Goal: Information Seeking & Learning: Find specific page/section

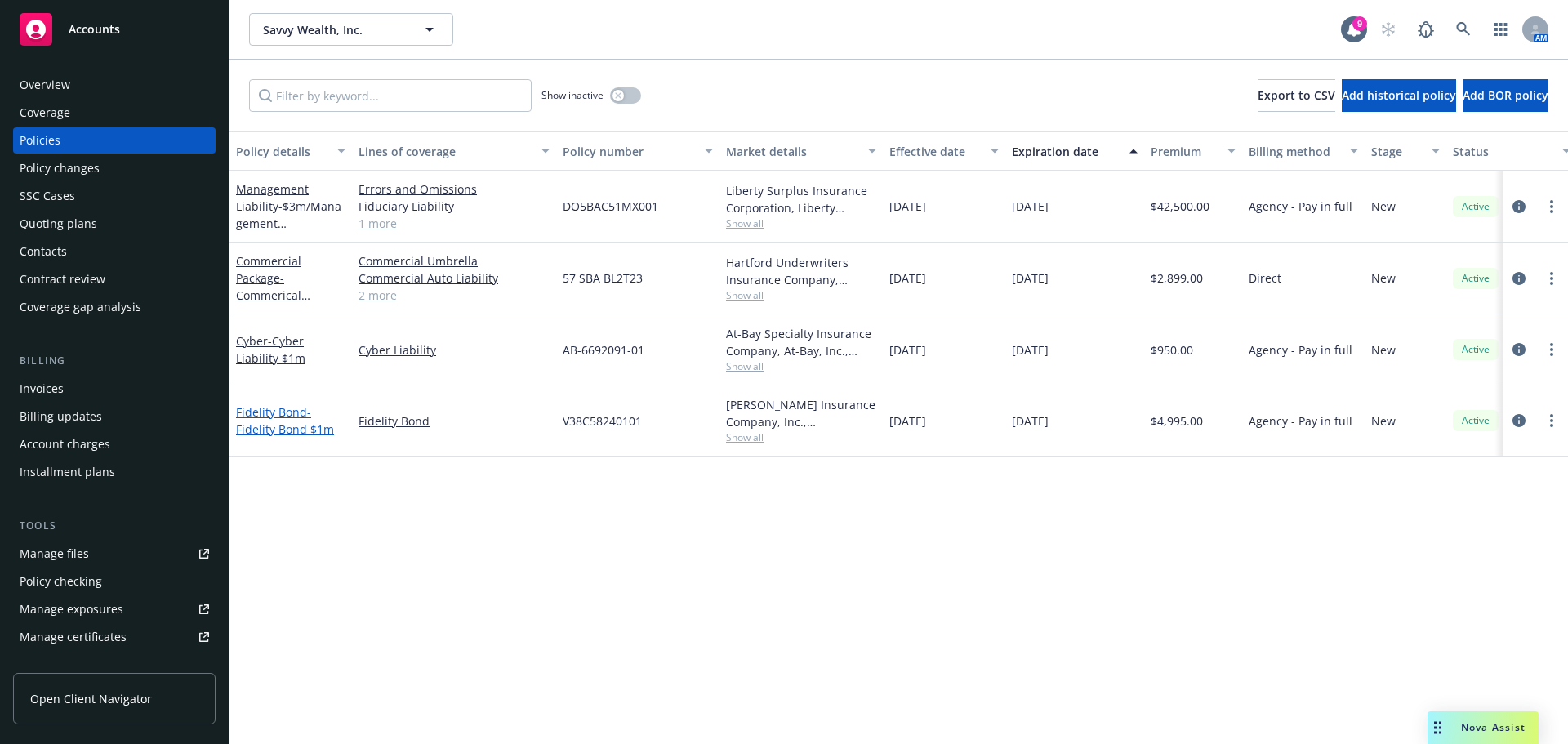
click at [275, 412] on link "Fidelity Bond - Fidelity Bond $1m" at bounding box center [284, 420] width 98 height 33
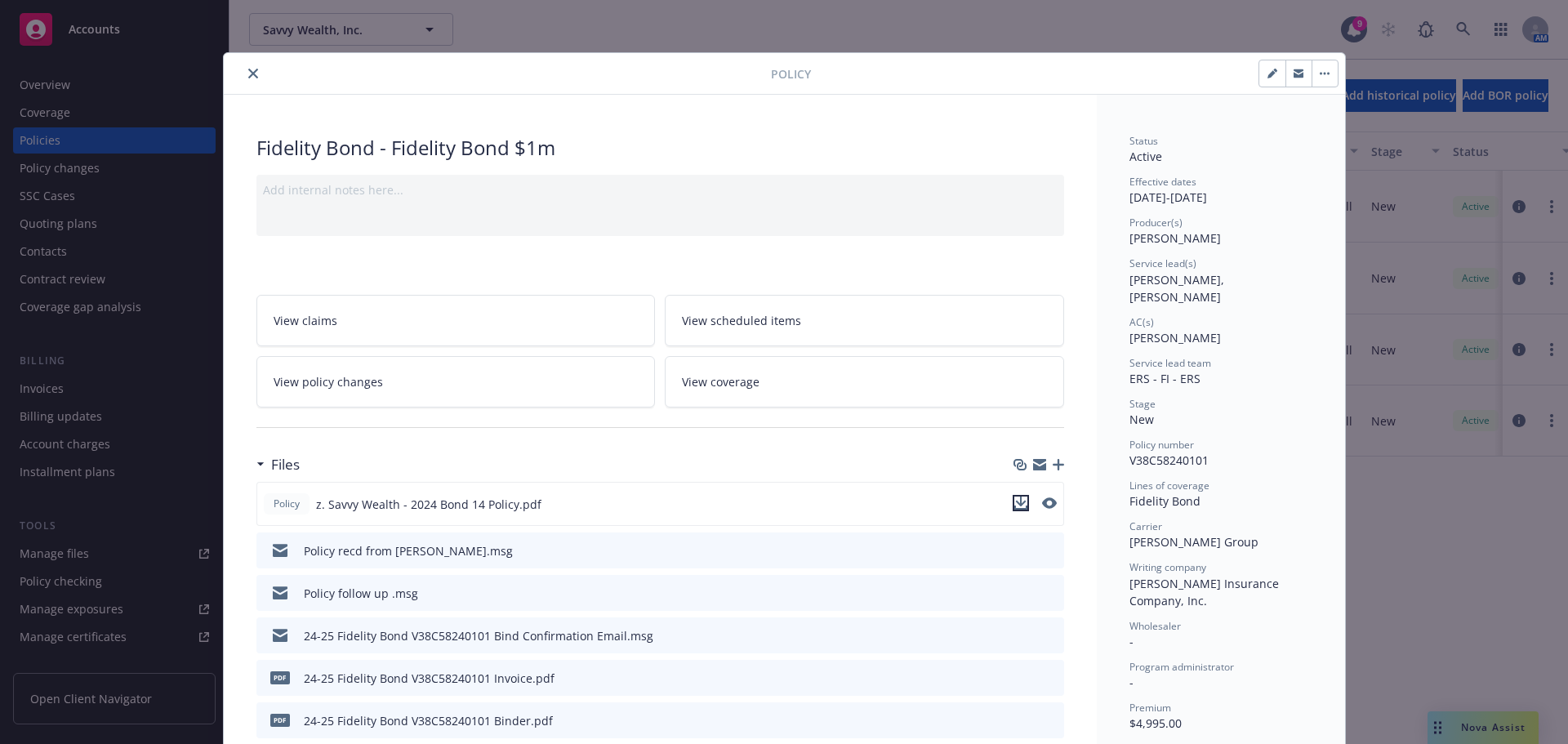
click at [1014, 504] on icon "download file" at bounding box center [1021, 503] width 13 height 13
click at [248, 71] on icon "close" at bounding box center [253, 74] width 10 height 10
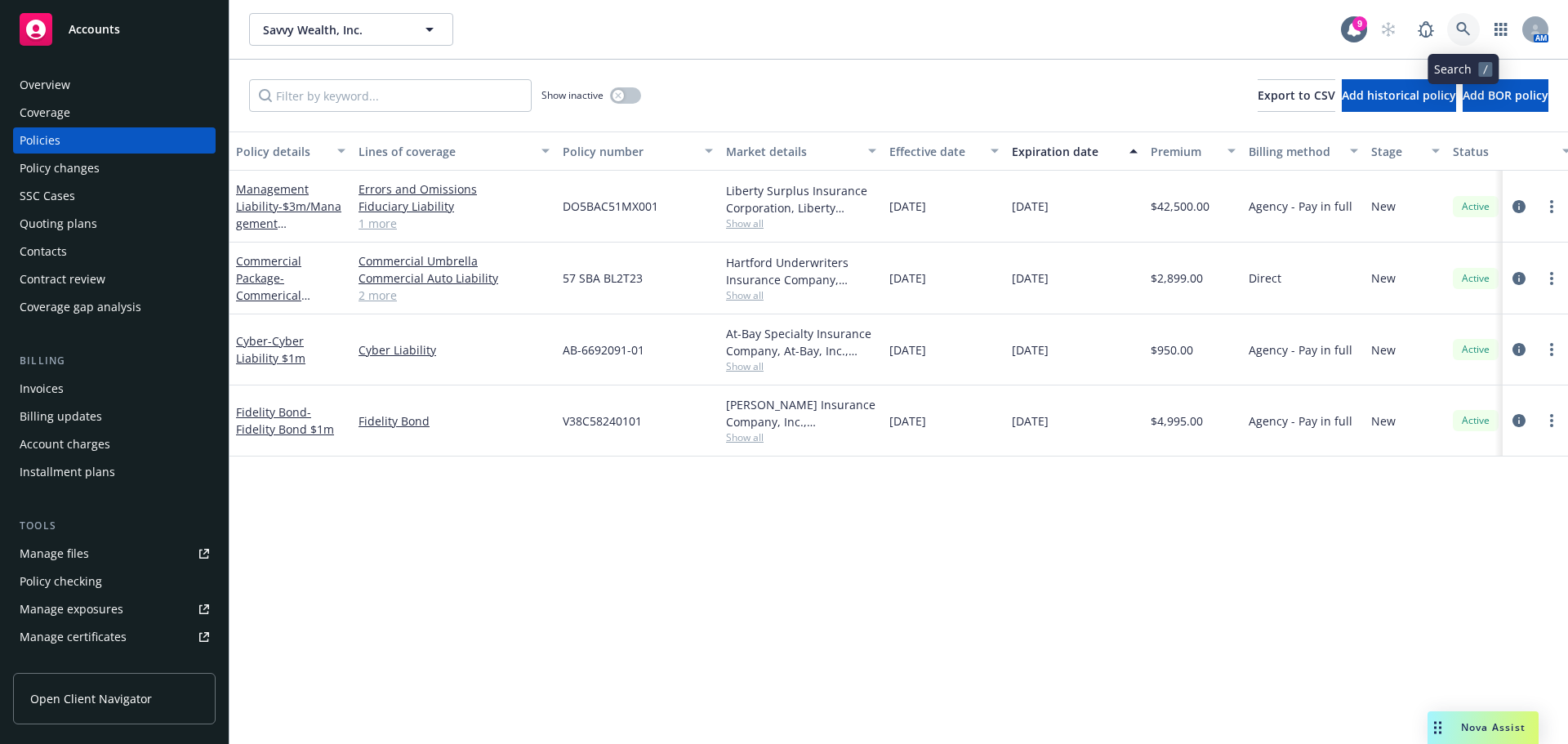
click at [1462, 22] on icon at bounding box center [1463, 29] width 14 height 14
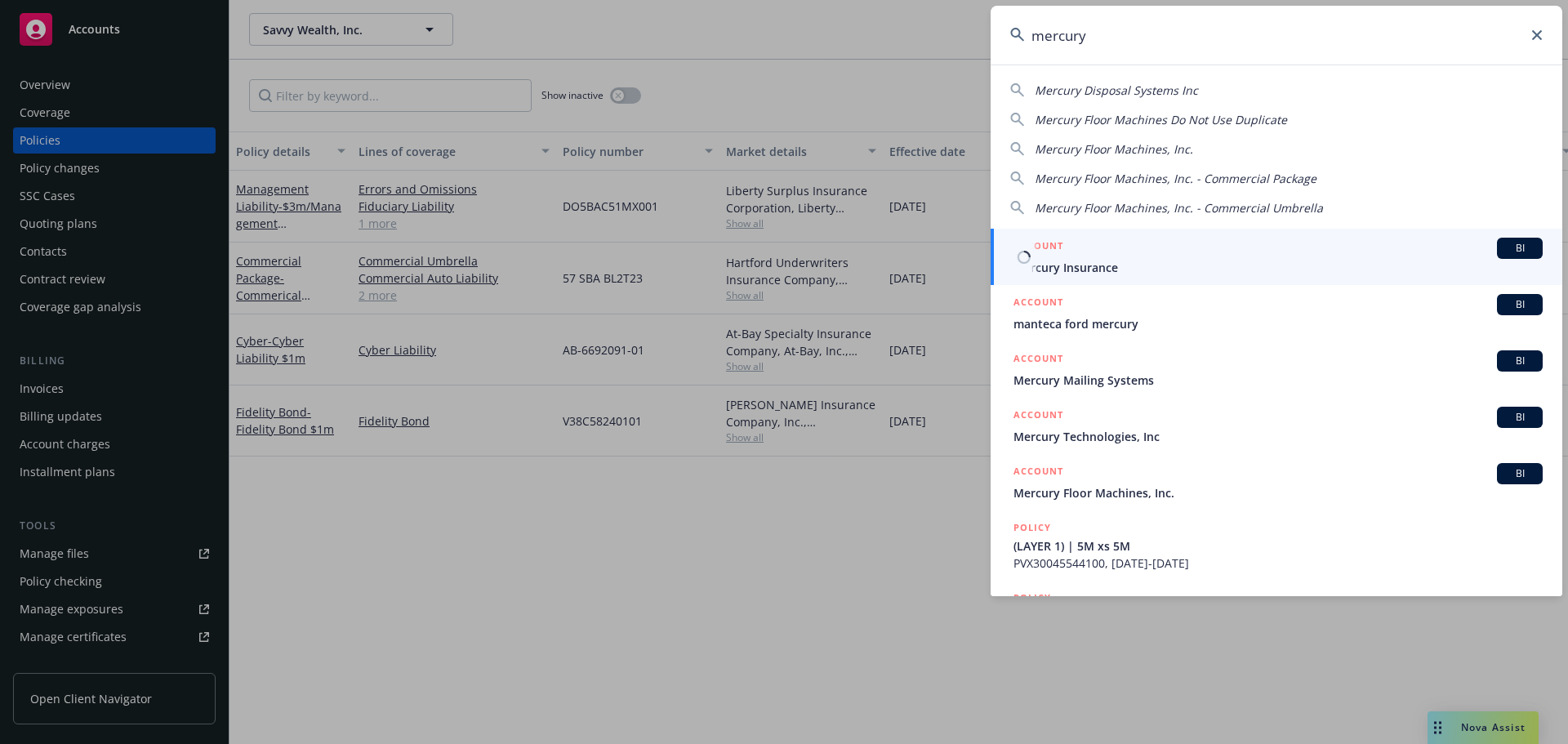
type input "mercury"
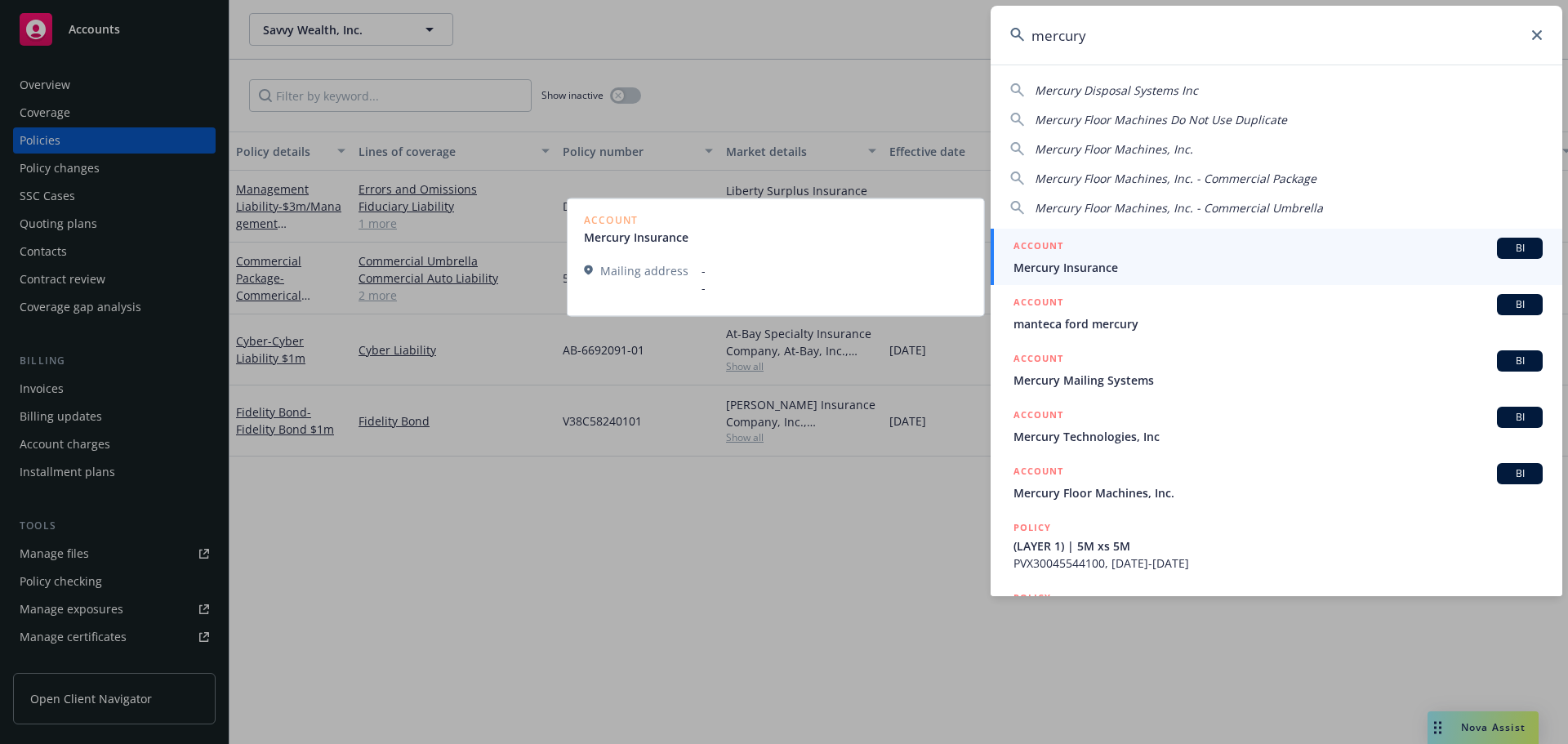
click at [1089, 278] on link "ACCOUNT BI Mercury Insurance" at bounding box center [1276, 257] width 571 height 56
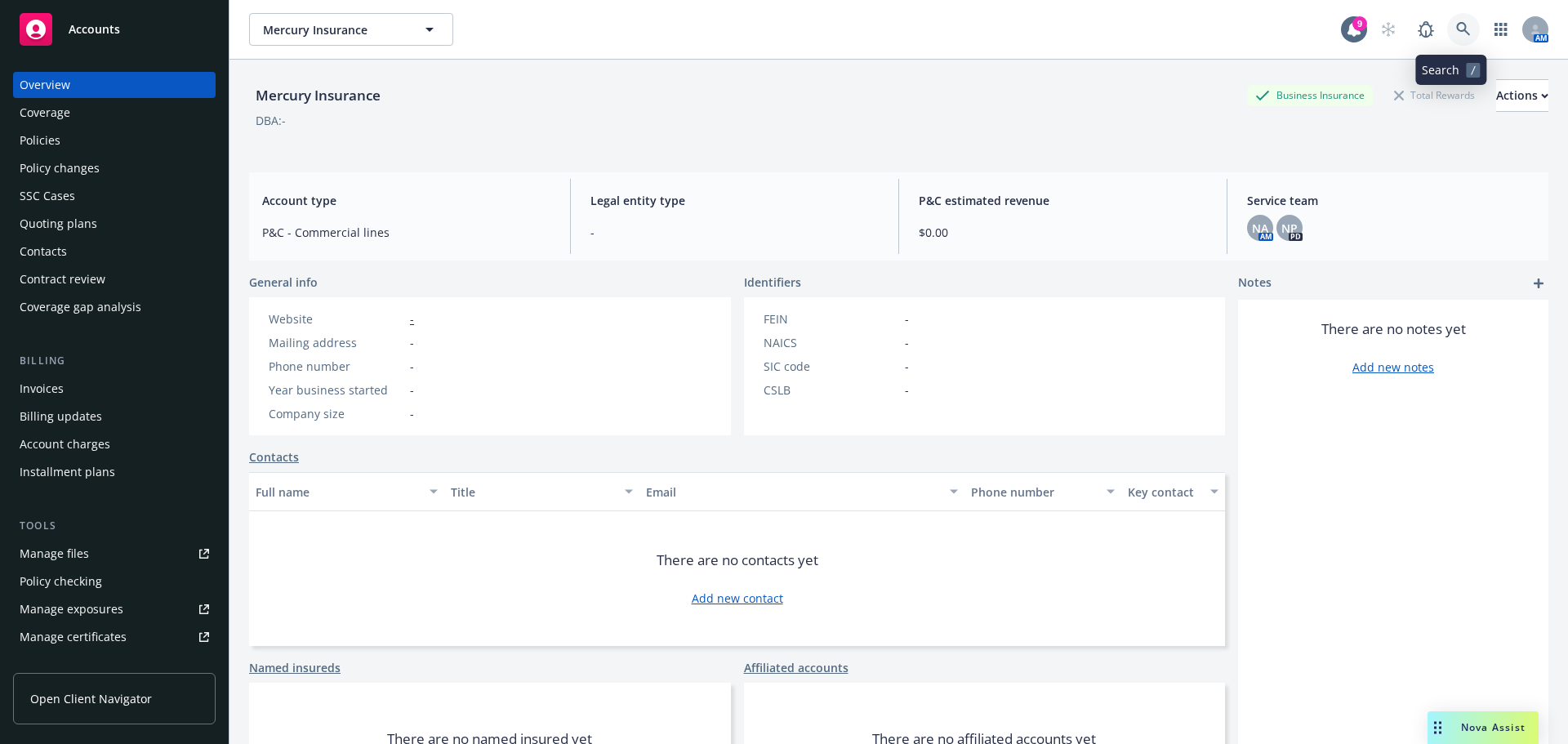
click at [1456, 30] on icon at bounding box center [1463, 29] width 14 height 14
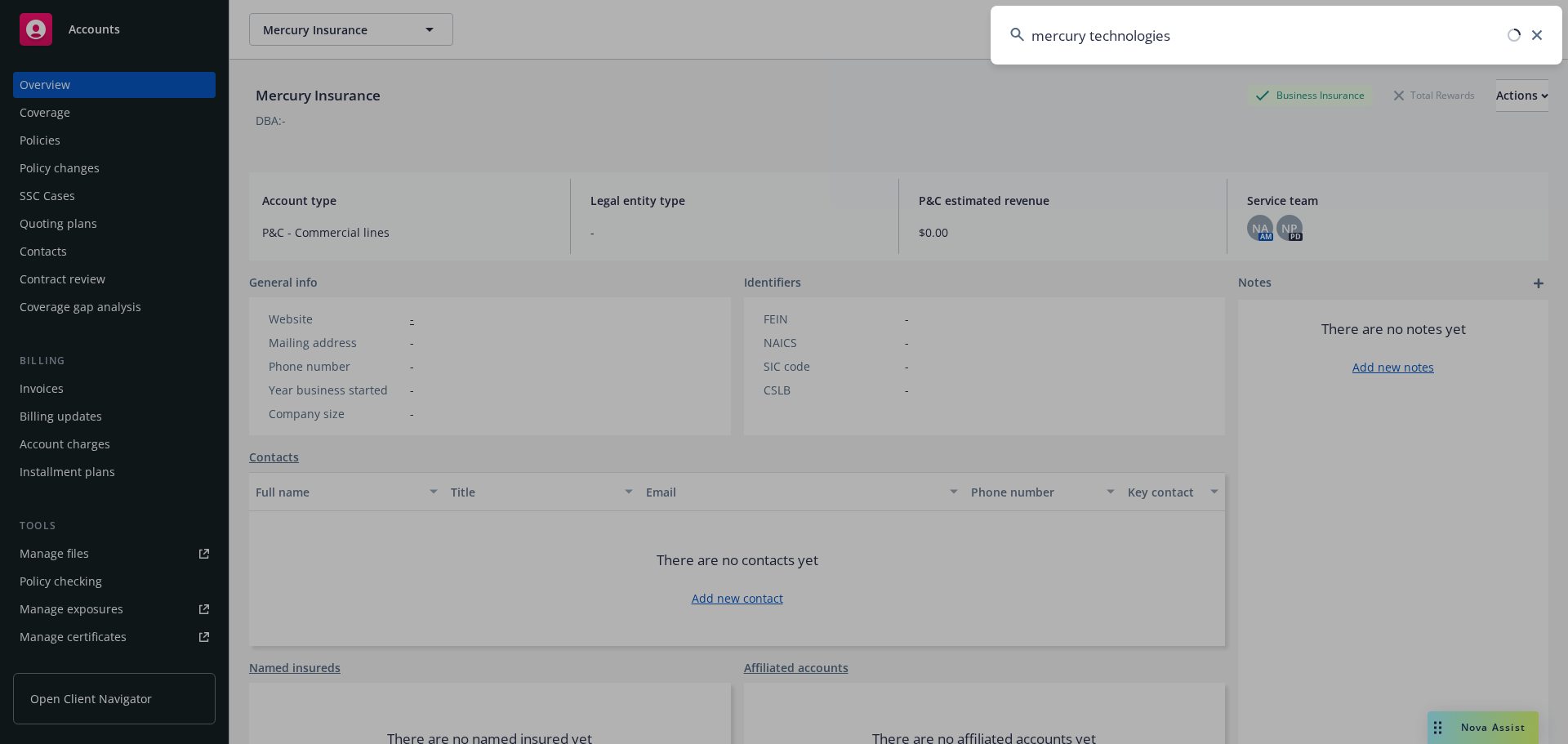
type input "mercury technologies"
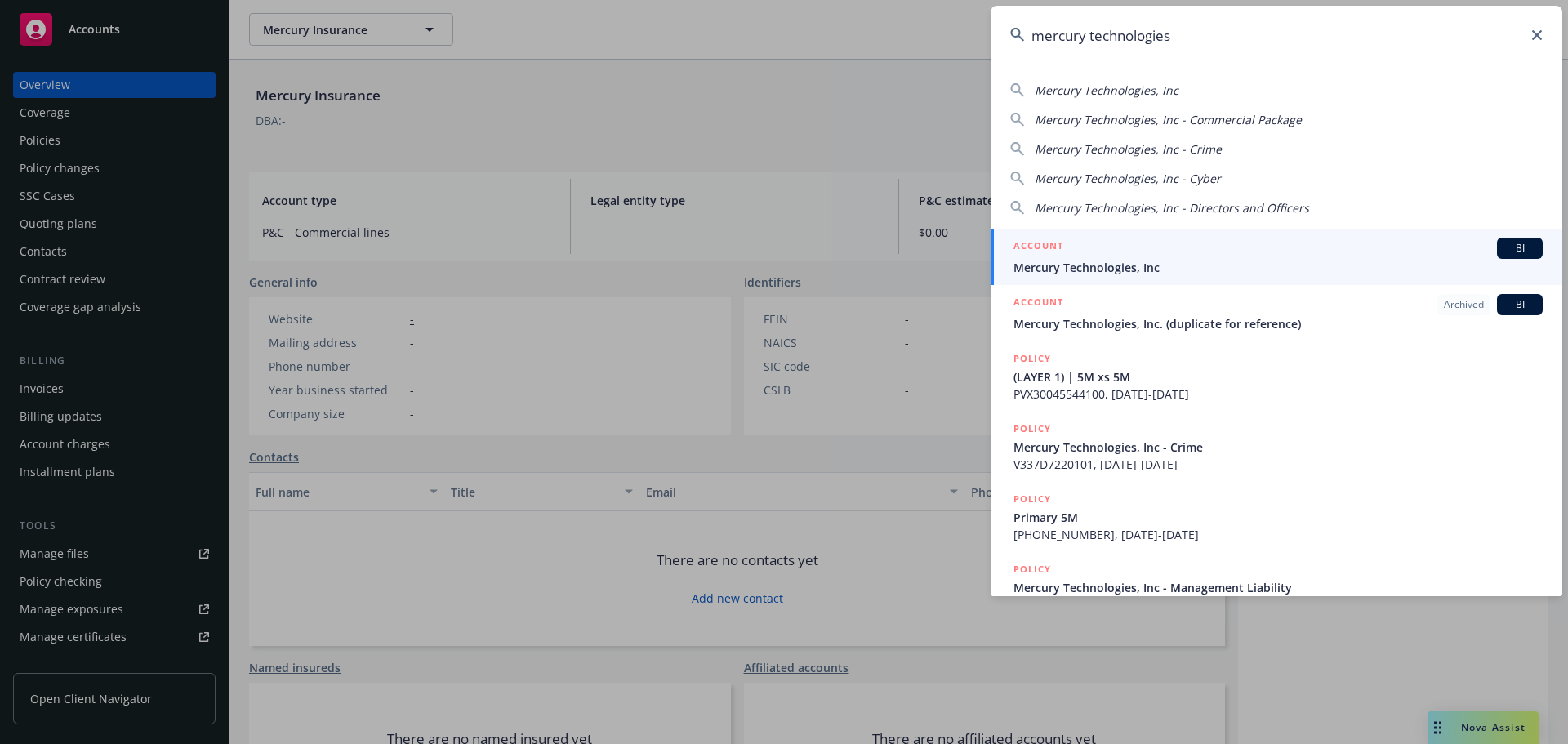
click at [1135, 274] on span "Mercury Technologies, Inc" at bounding box center [1278, 268] width 529 height 17
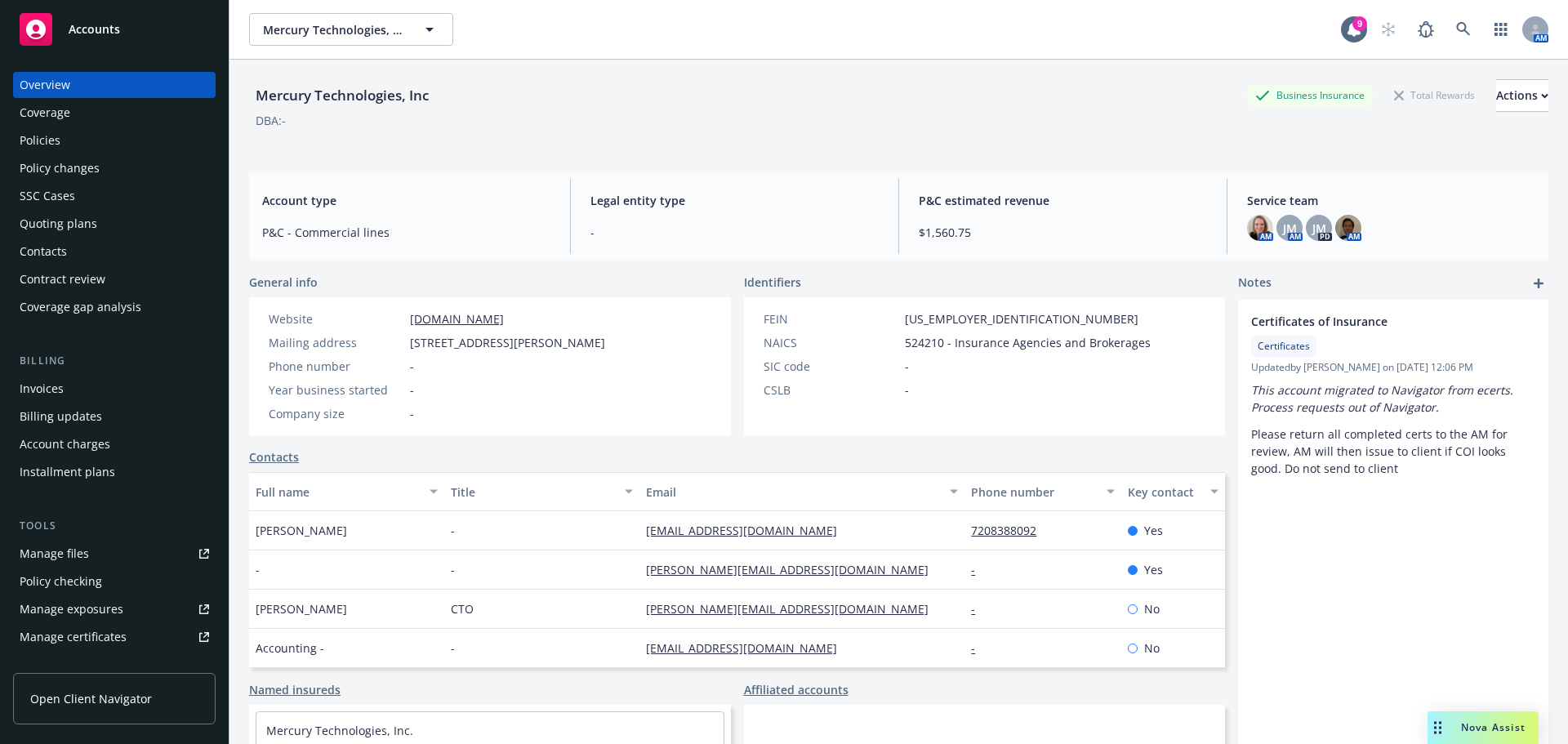
click at [35, 144] on div "Policies" at bounding box center [40, 140] width 41 height 26
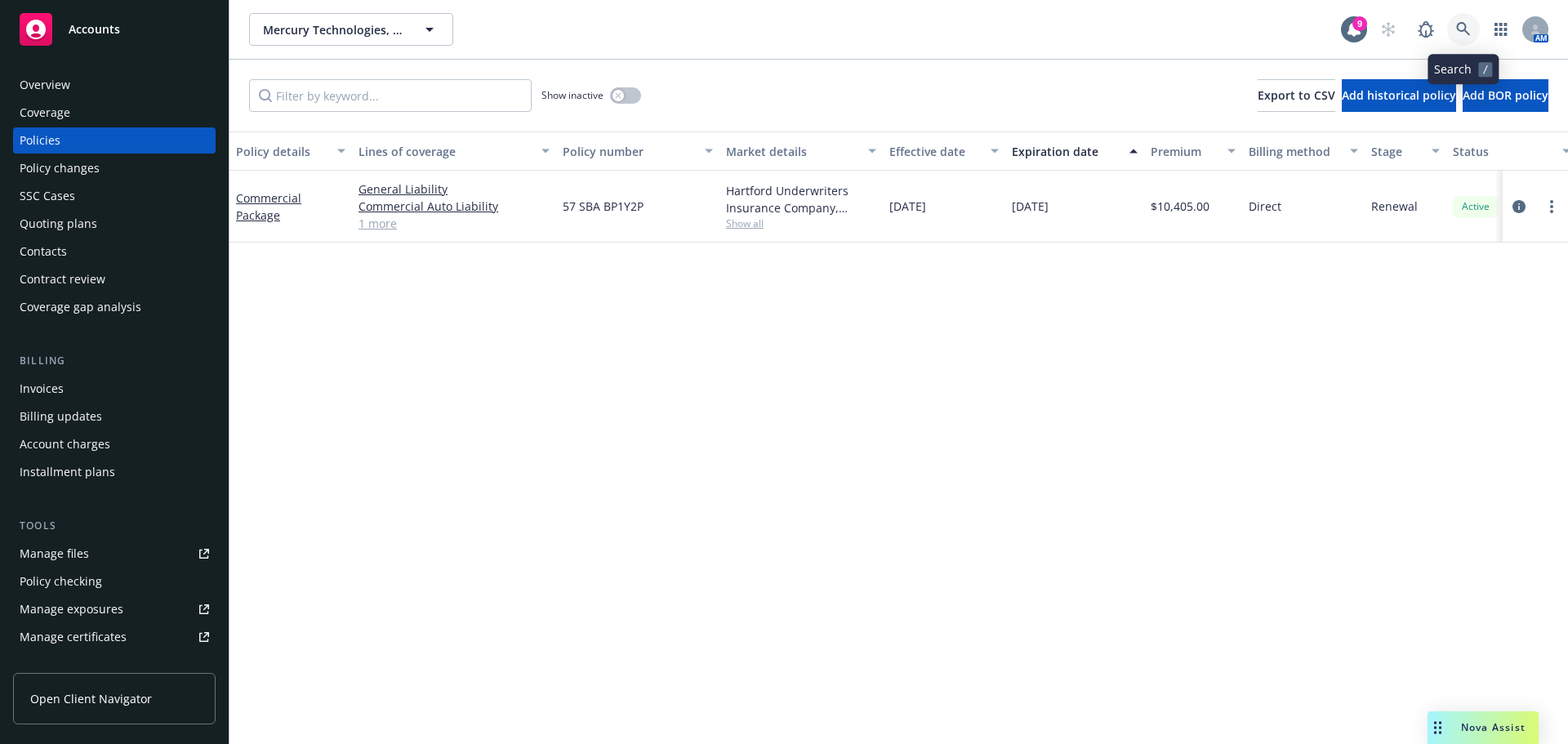
click at [1458, 30] on icon at bounding box center [1463, 29] width 14 height 14
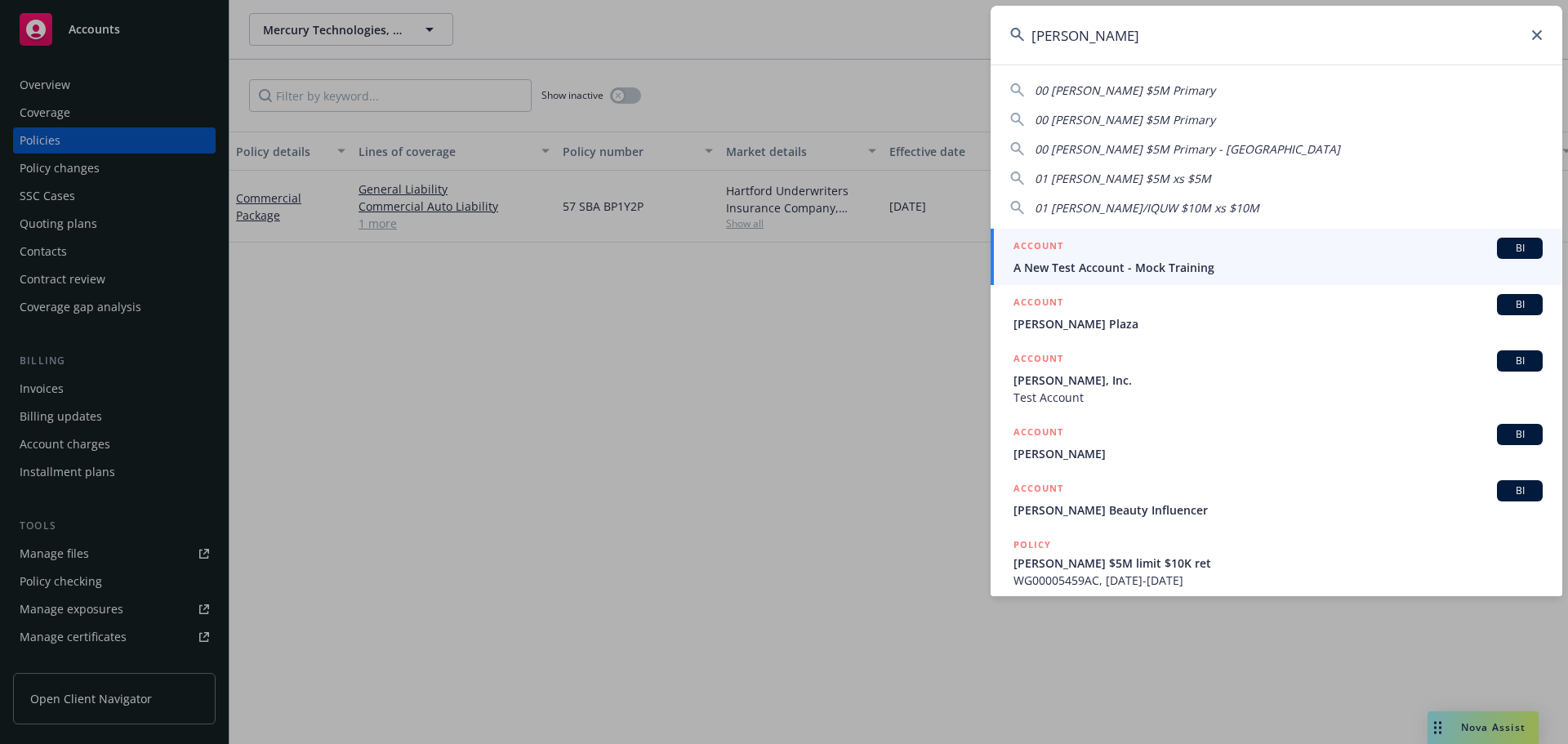
drag, startPoint x: 1092, startPoint y: 41, endPoint x: 874, endPoint y: 43, distance: 218.0
click at [874, 43] on div "beazley 00 Beazley $5M Primary 00 Beazley $5M Primary 00 Beazley $5M Primary - …" at bounding box center [784, 372] width 1568 height 744
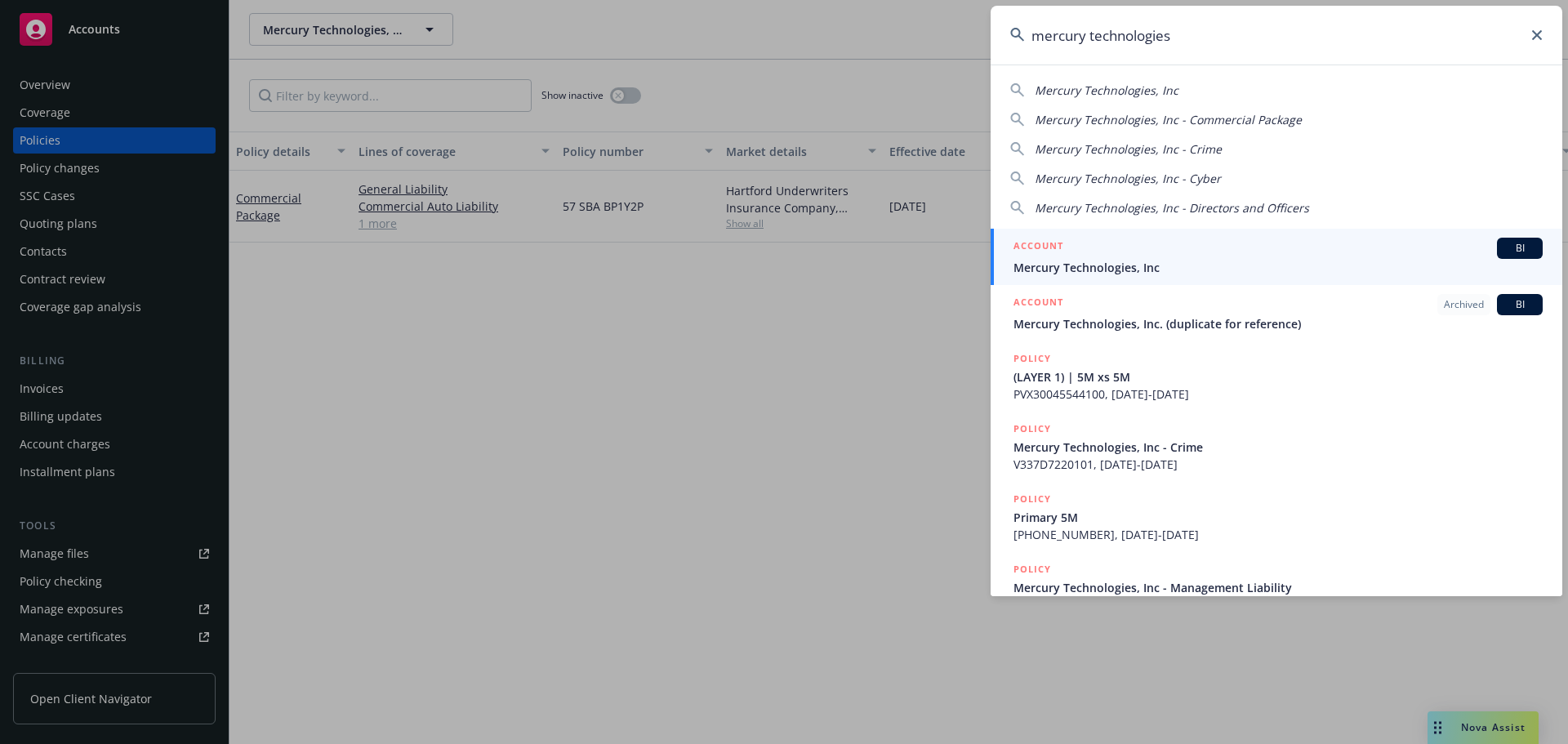
click at [1132, 82] on span "Mercury Technologies, Inc" at bounding box center [1106, 90] width 144 height 15
type input "Mercury Technologies, Inc"
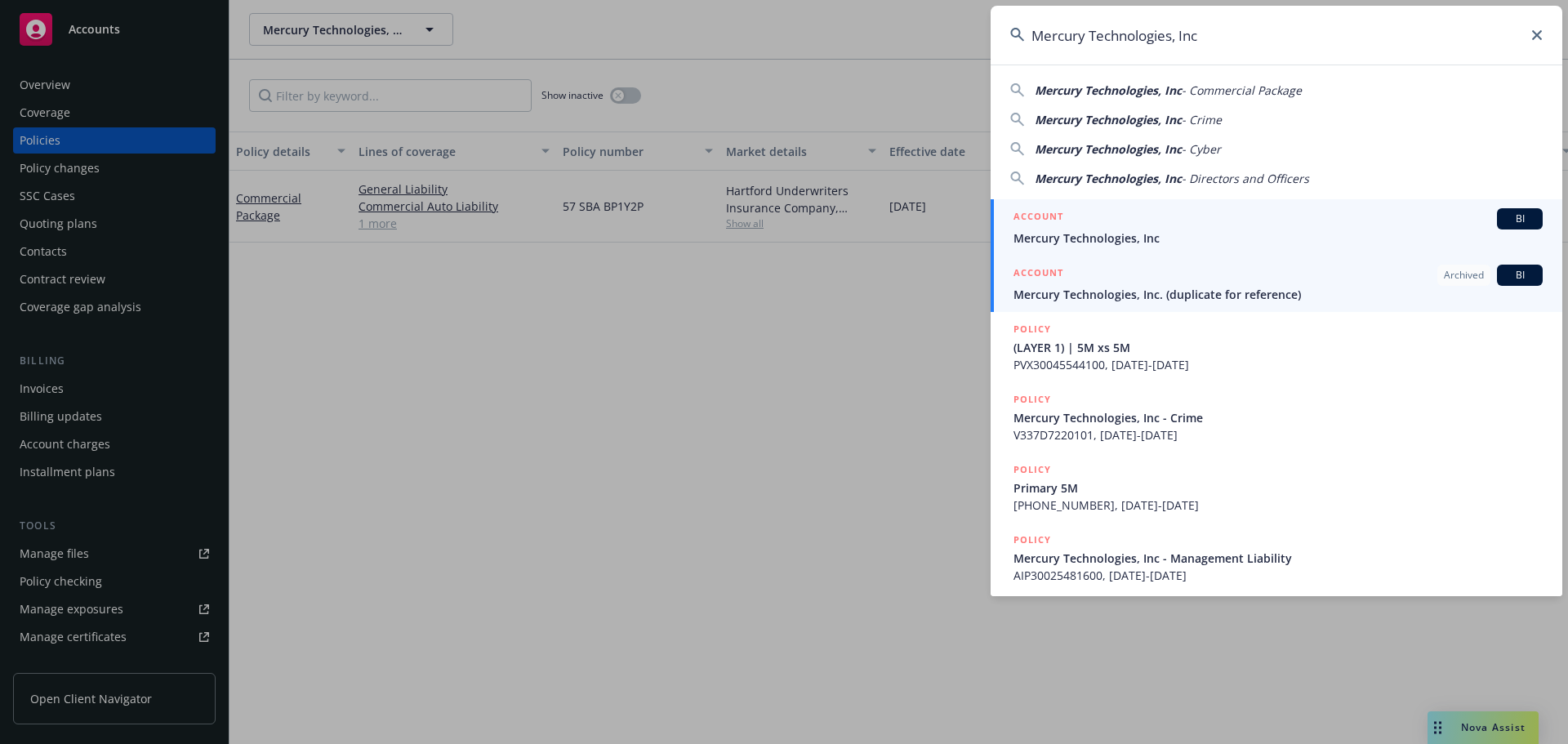
click at [1183, 231] on span "Mercury Technologies, Inc" at bounding box center [1278, 238] width 529 height 17
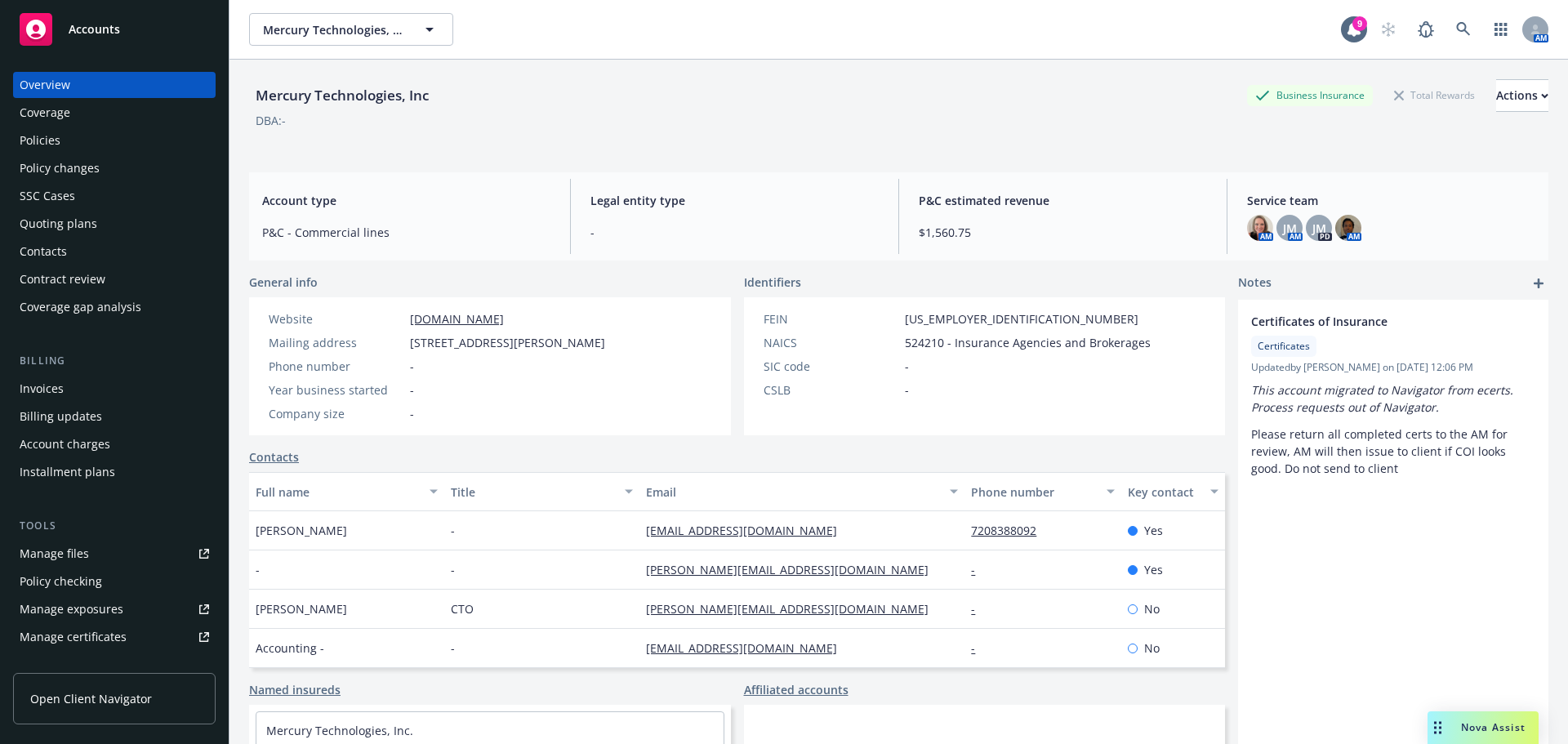
click at [71, 146] on div "Policies" at bounding box center [114, 140] width 189 height 26
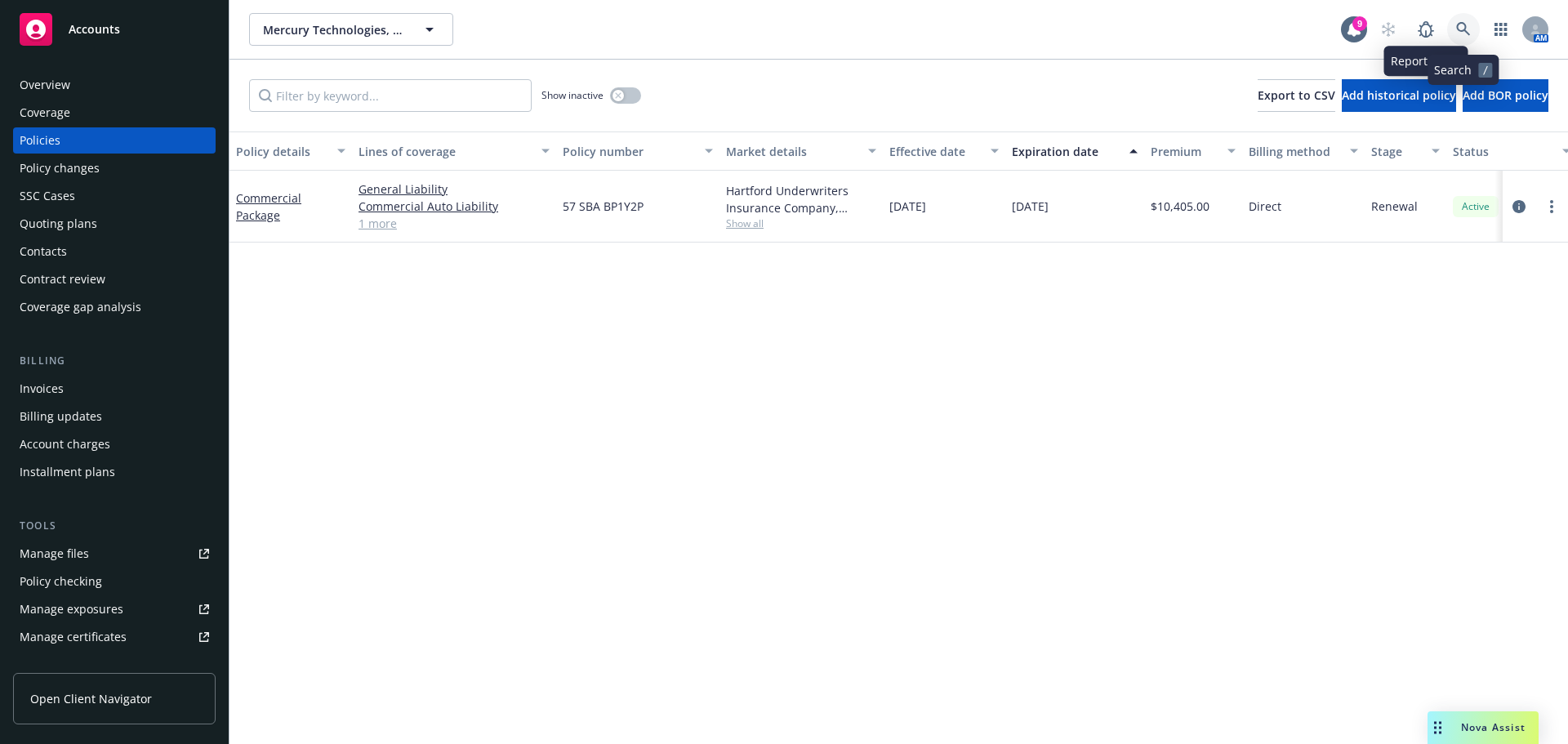
click at [1462, 22] on icon at bounding box center [1463, 29] width 14 height 14
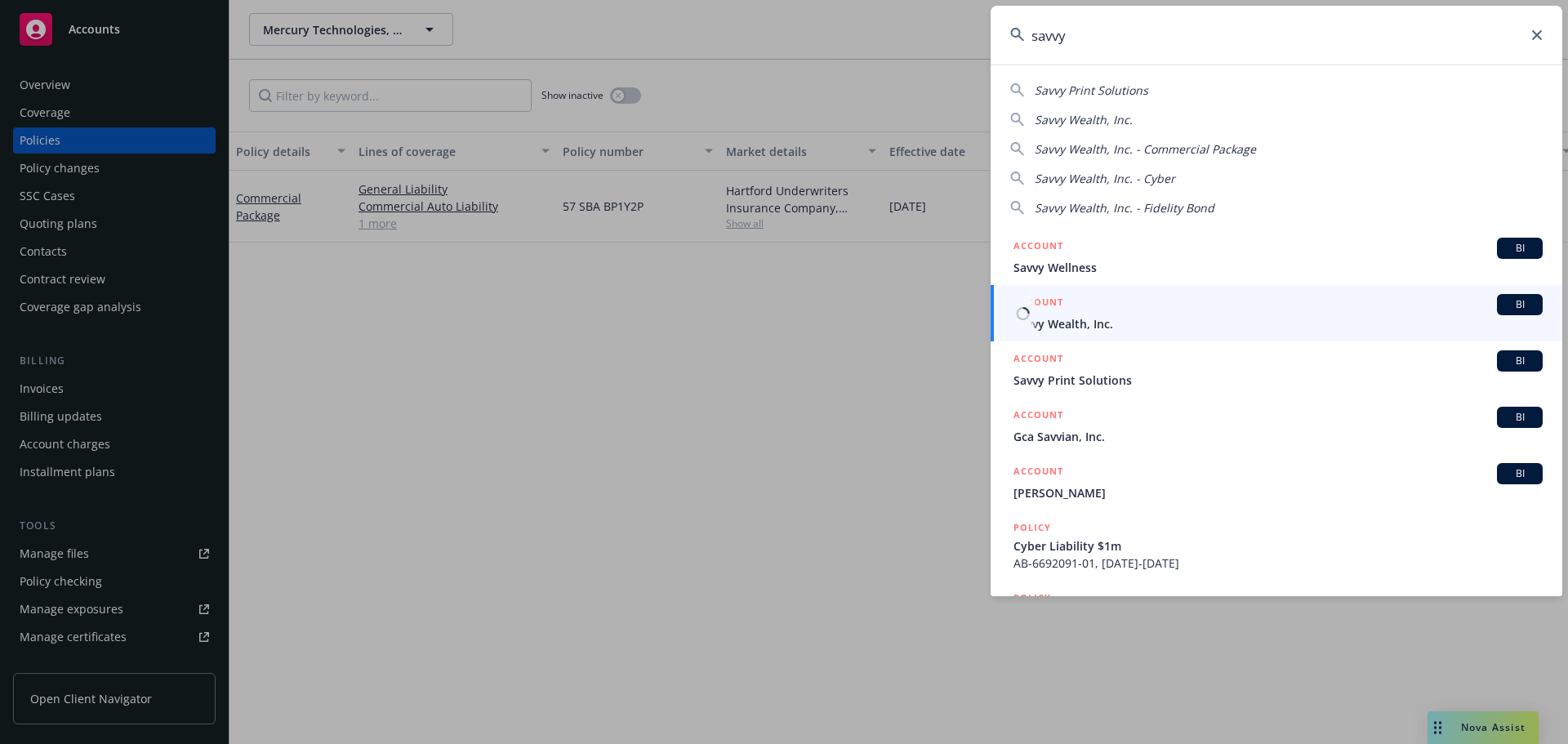
type input "savvy"
click at [1117, 319] on span "Savvy Wealth, Inc." at bounding box center [1278, 324] width 529 height 17
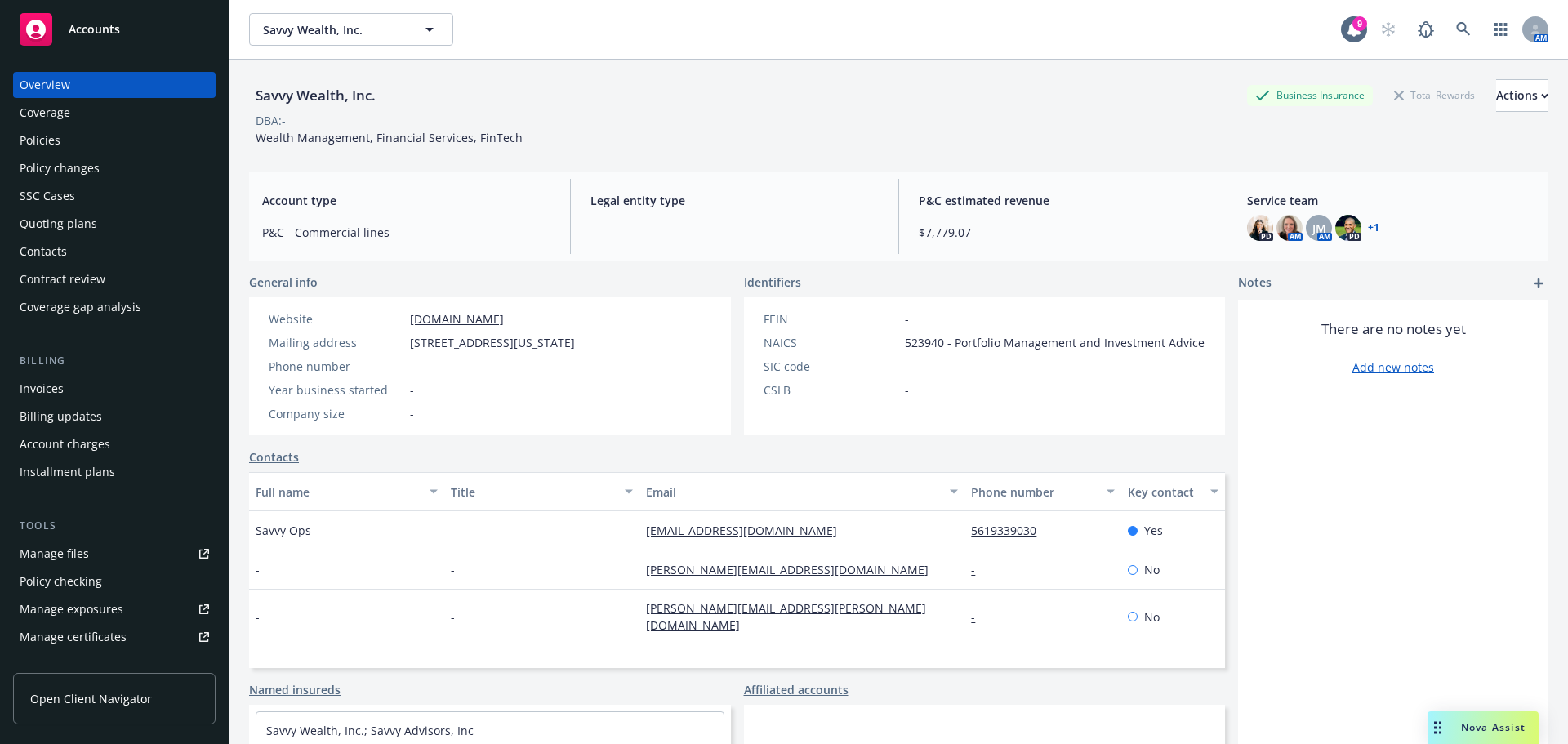
click at [53, 136] on div "Policies" at bounding box center [40, 140] width 41 height 26
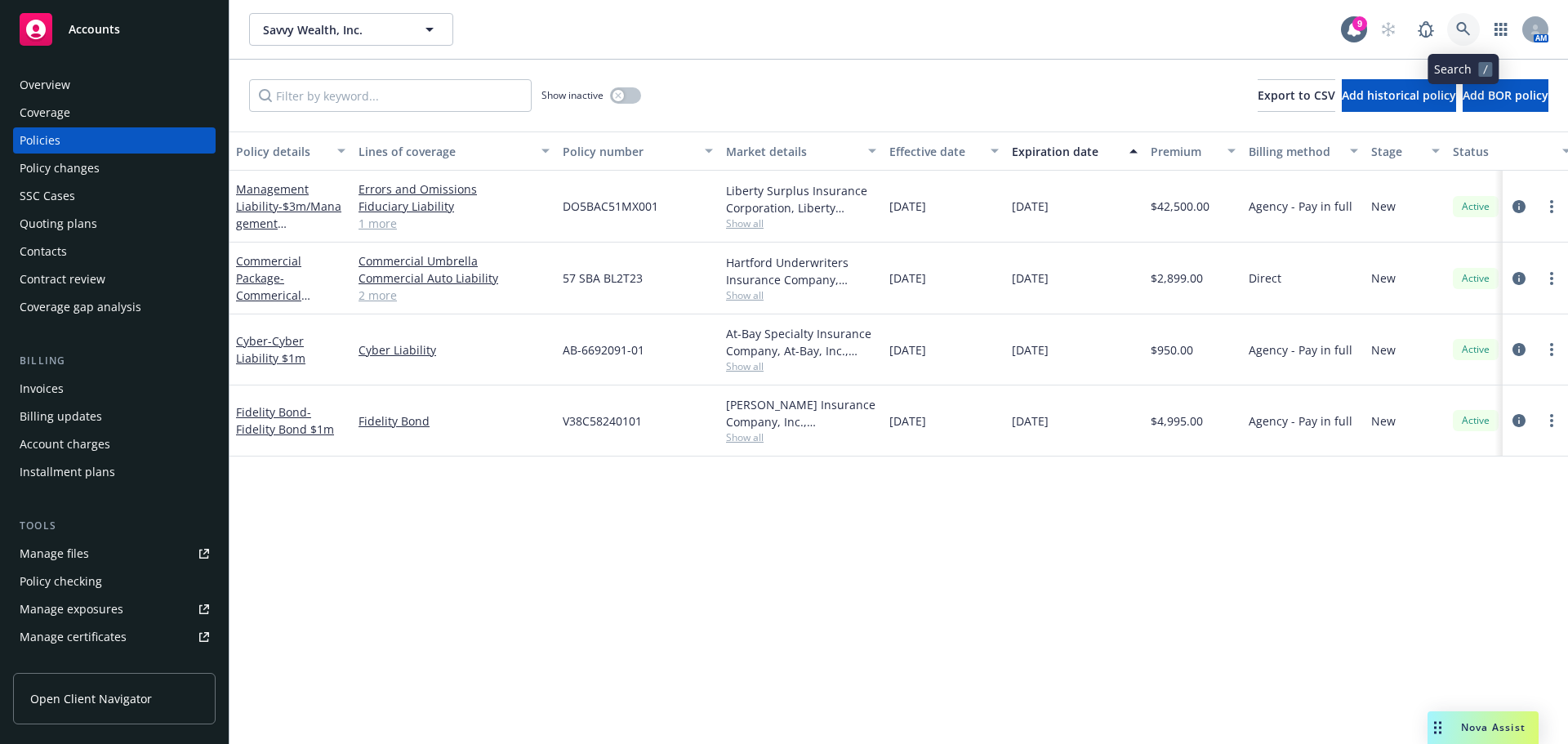
click at [1460, 17] on link at bounding box center [1464, 29] width 33 height 33
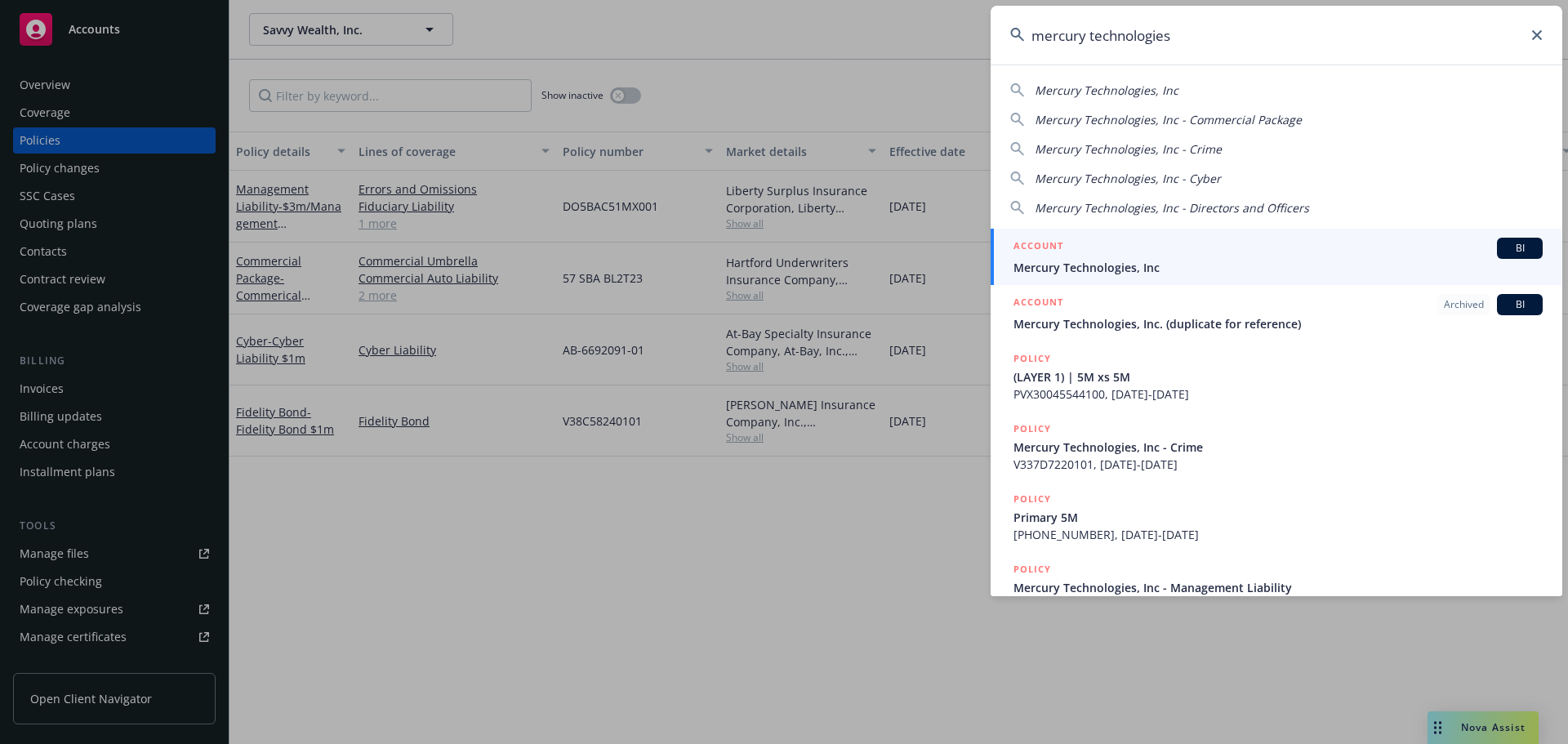
click at [1147, 88] on span "Mercury Technologies, Inc" at bounding box center [1106, 90] width 144 height 15
type input "Mercury Technologies, Inc"
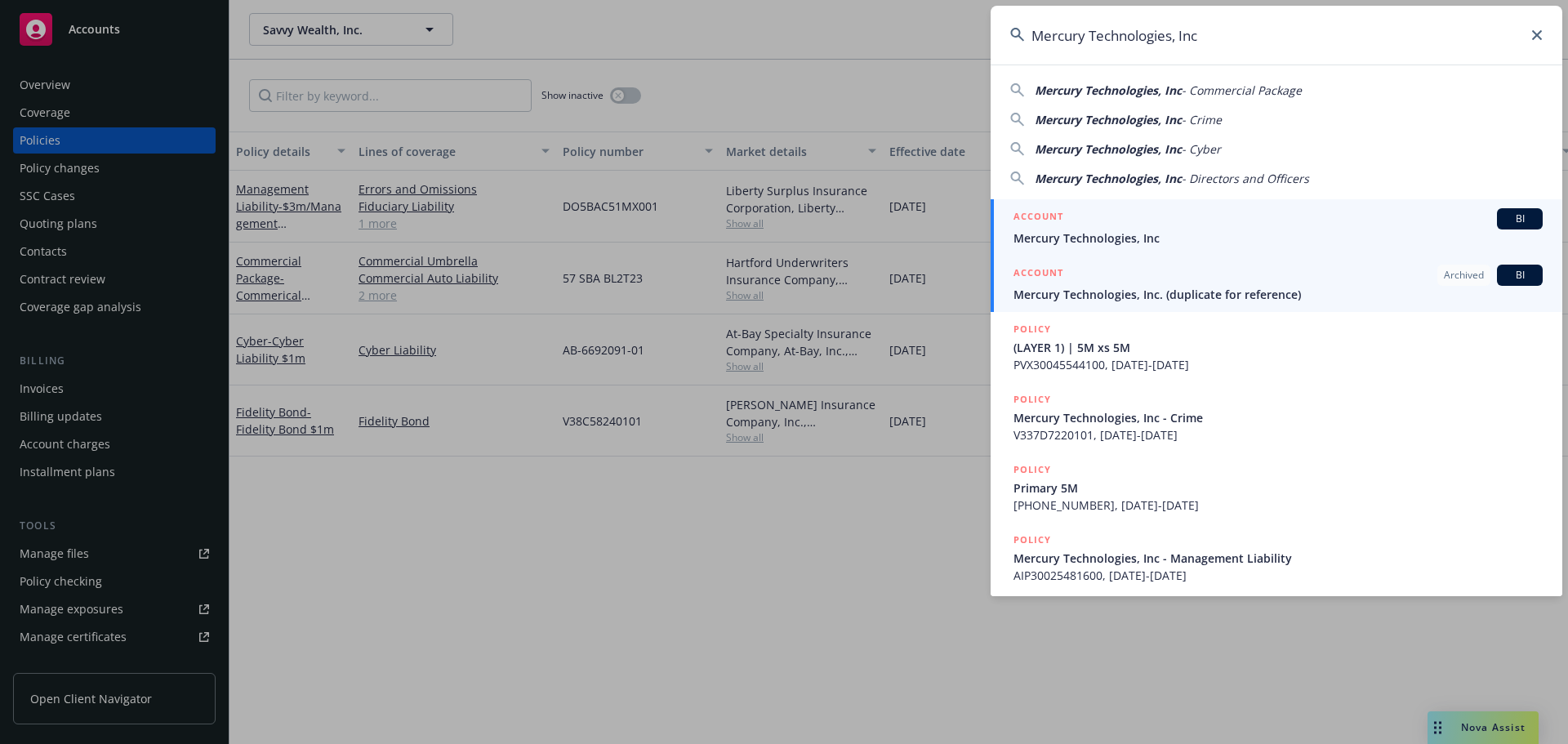
click at [1168, 229] on div "ACCOUNT BI" at bounding box center [1278, 218] width 529 height 21
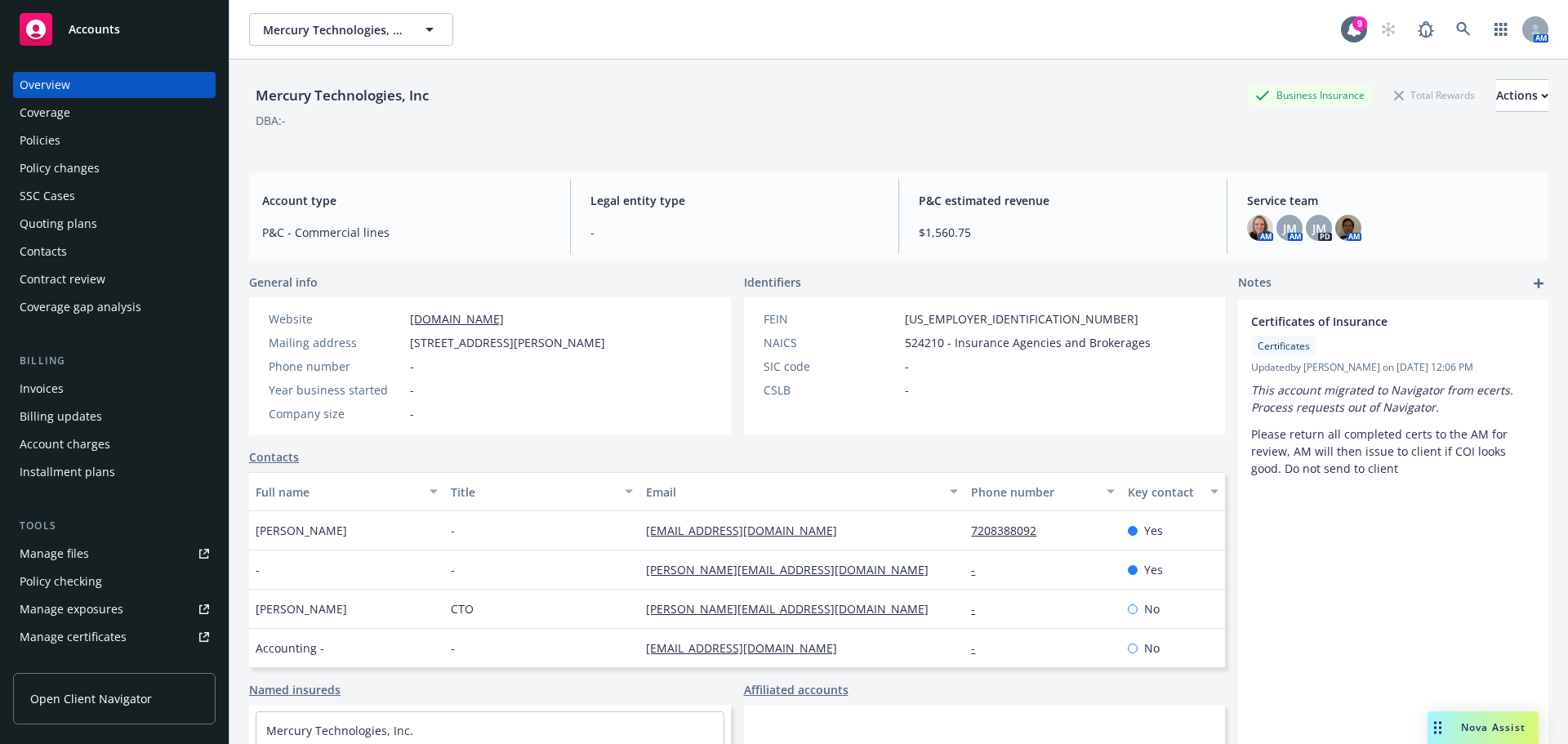
click at [45, 110] on div "Coverage" at bounding box center [45, 112] width 50 height 26
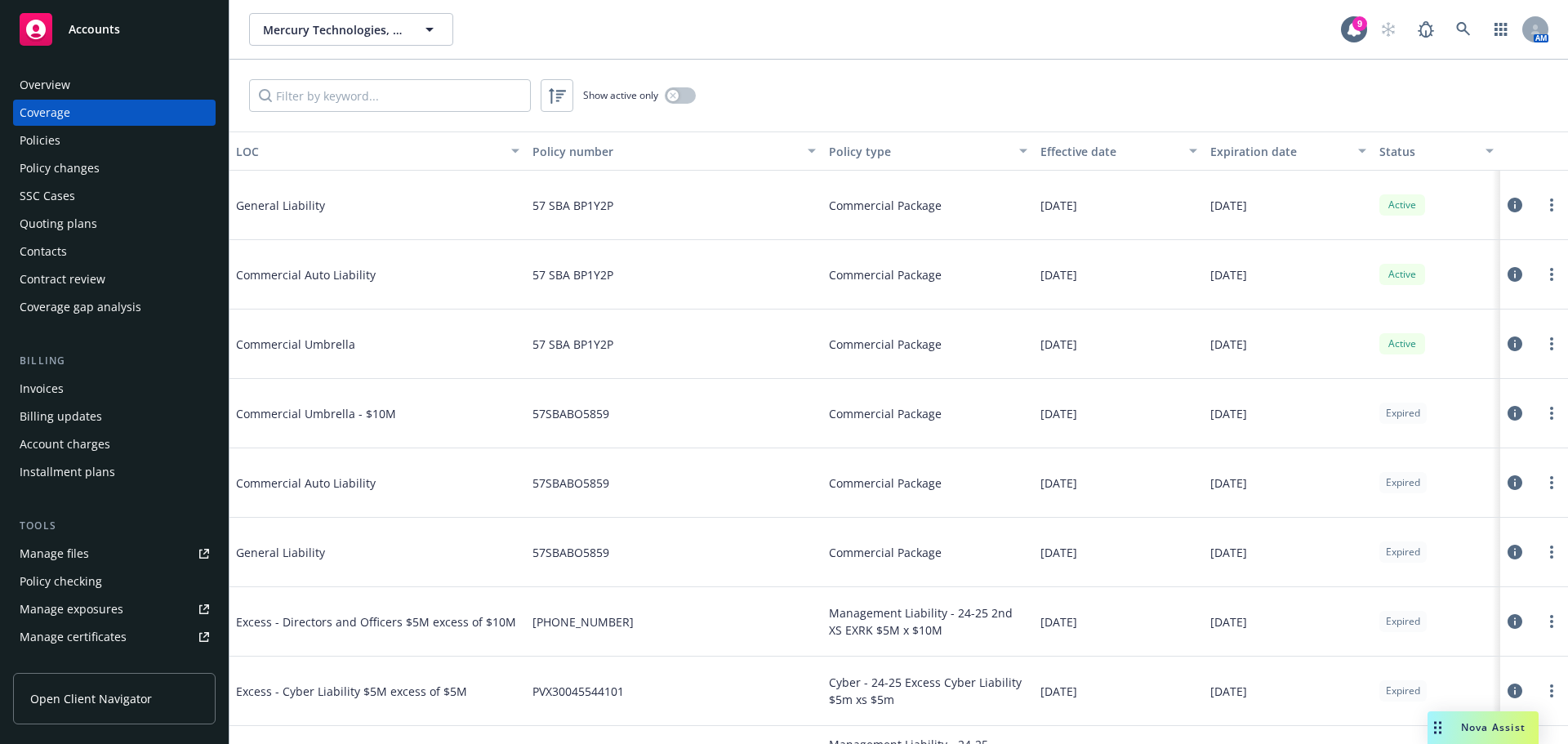
click at [66, 551] on div "Manage files" at bounding box center [54, 553] width 69 height 26
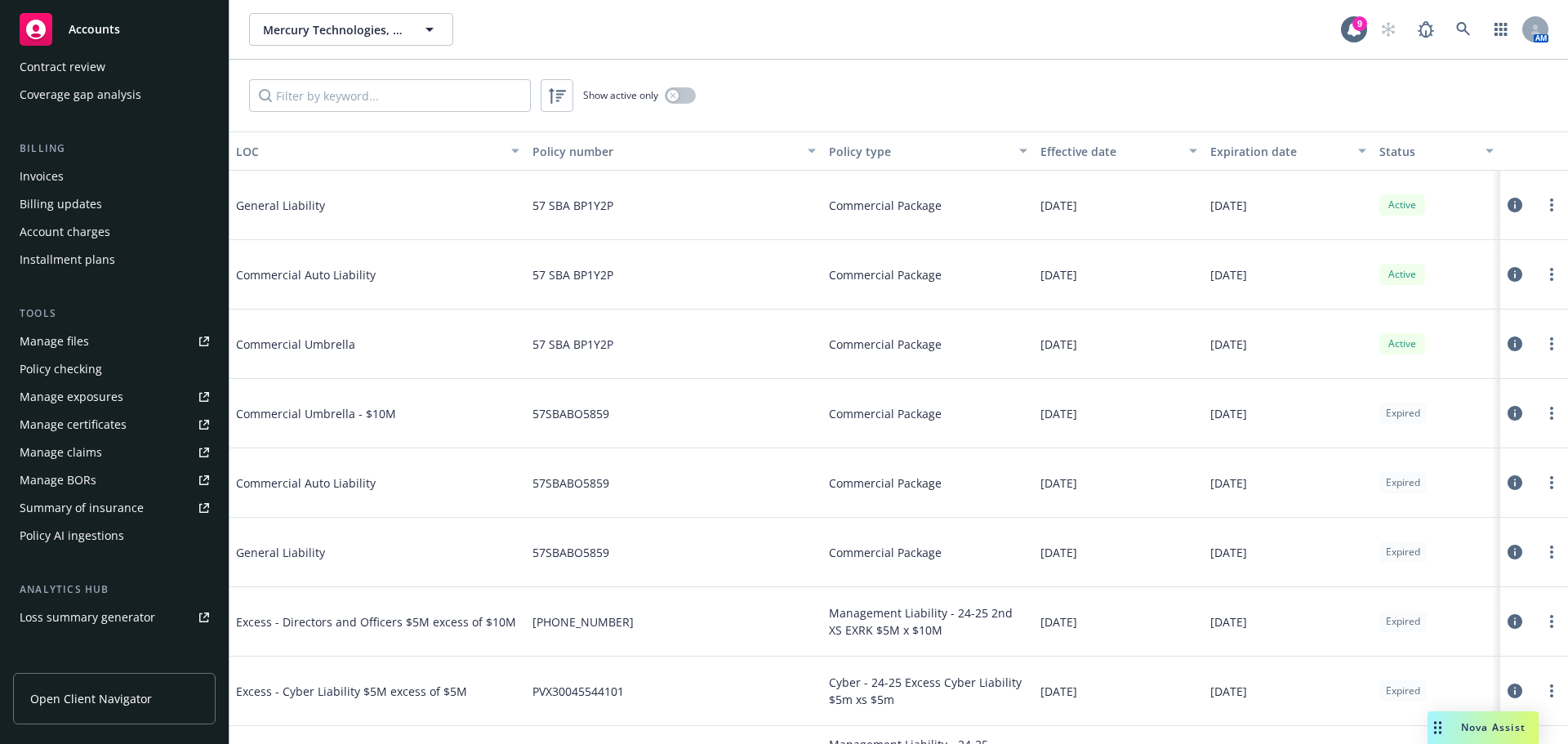
scroll to position [49, 0]
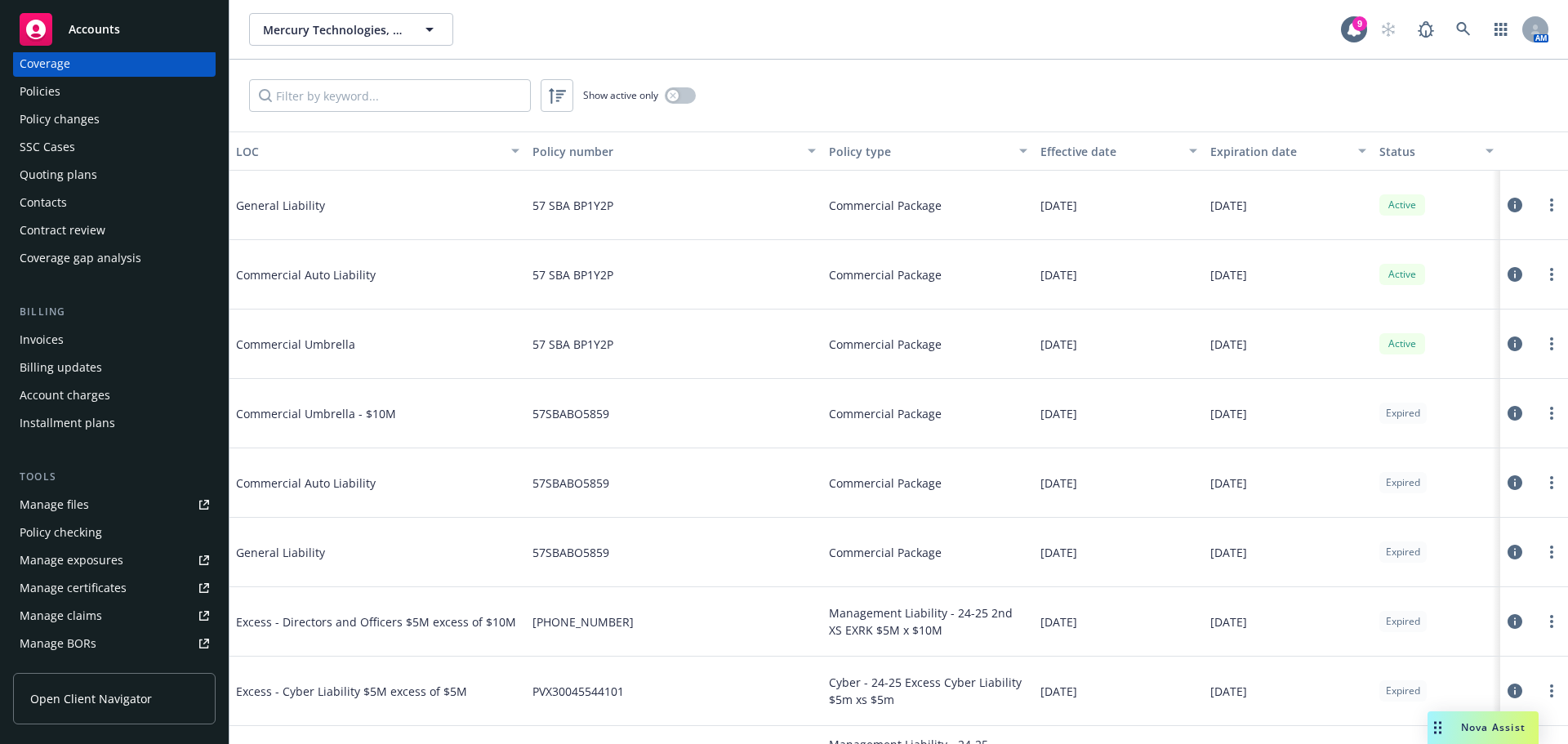
click at [45, 509] on div "Manage files" at bounding box center [54, 504] width 69 height 26
click at [1464, 29] on icon at bounding box center [1463, 29] width 14 height 14
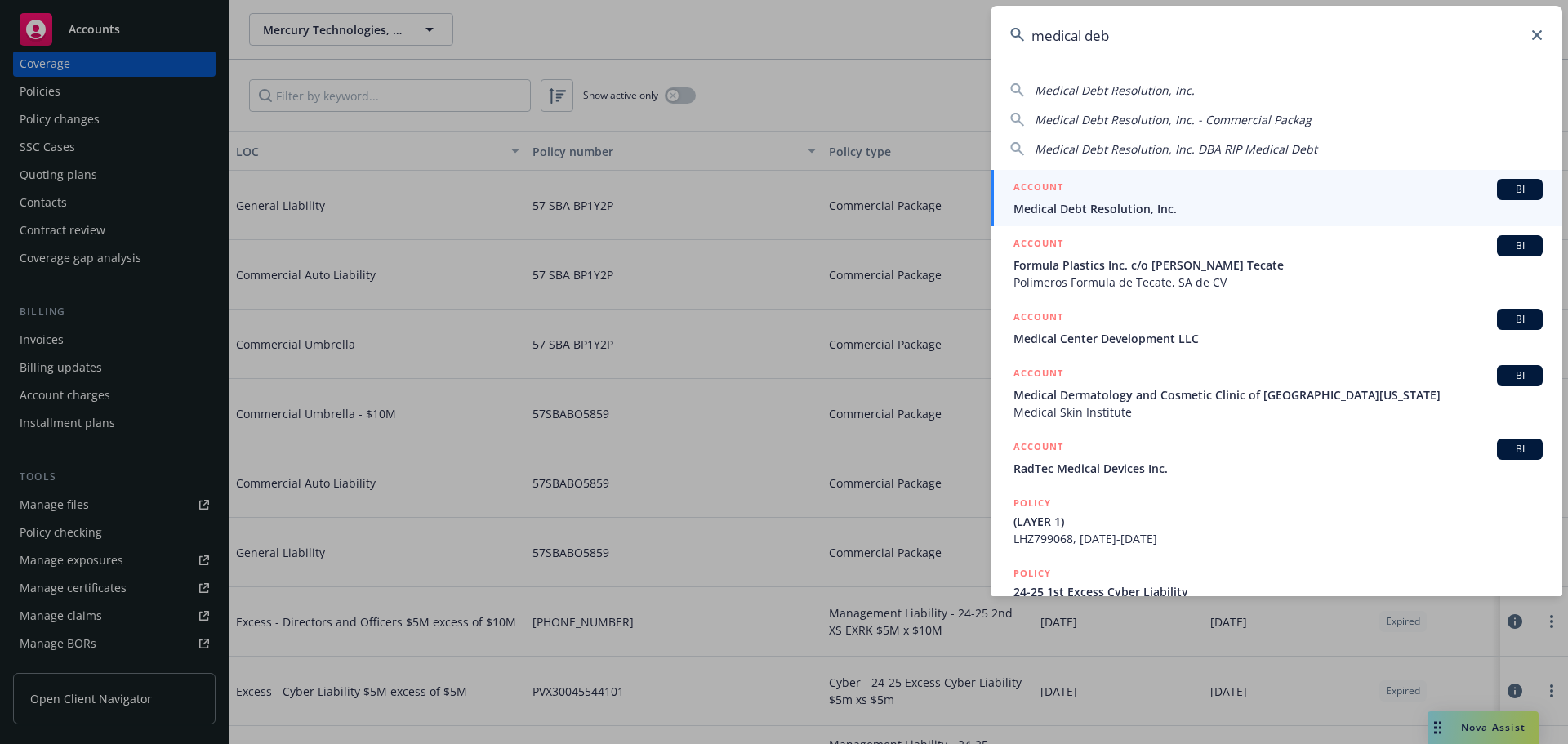
click at [1157, 98] on div "Medical Debt Resolution, Inc. Medical Debt Resolution, Inc. - Commercial Packag…" at bounding box center [1276, 116] width 571 height 82
click at [1157, 93] on span "Medical Debt Resolution, Inc." at bounding box center [1114, 90] width 160 height 15
type input "Medical Debt Resolution, Inc."
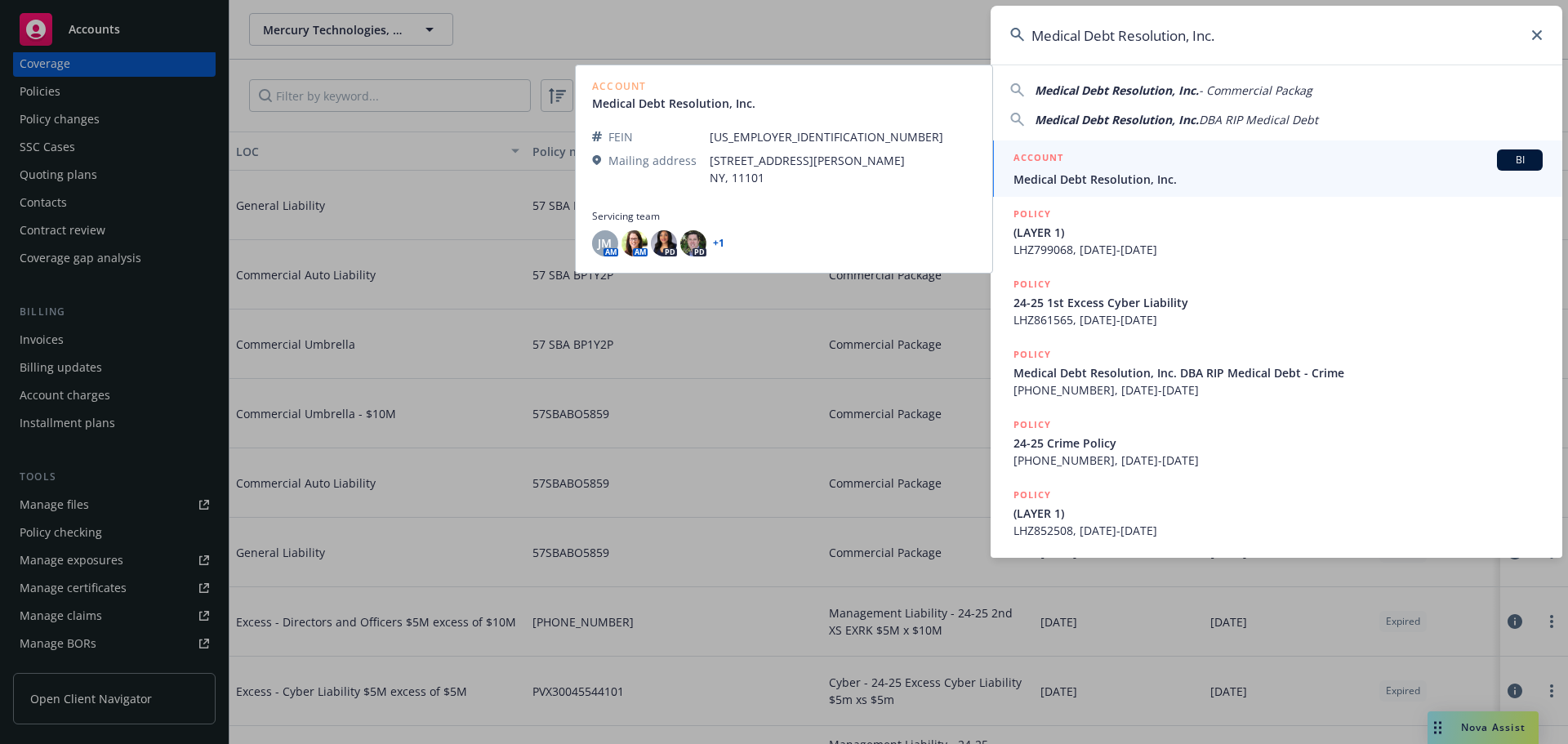
click at [1443, 161] on div "ACCOUNT BI" at bounding box center [1278, 160] width 529 height 21
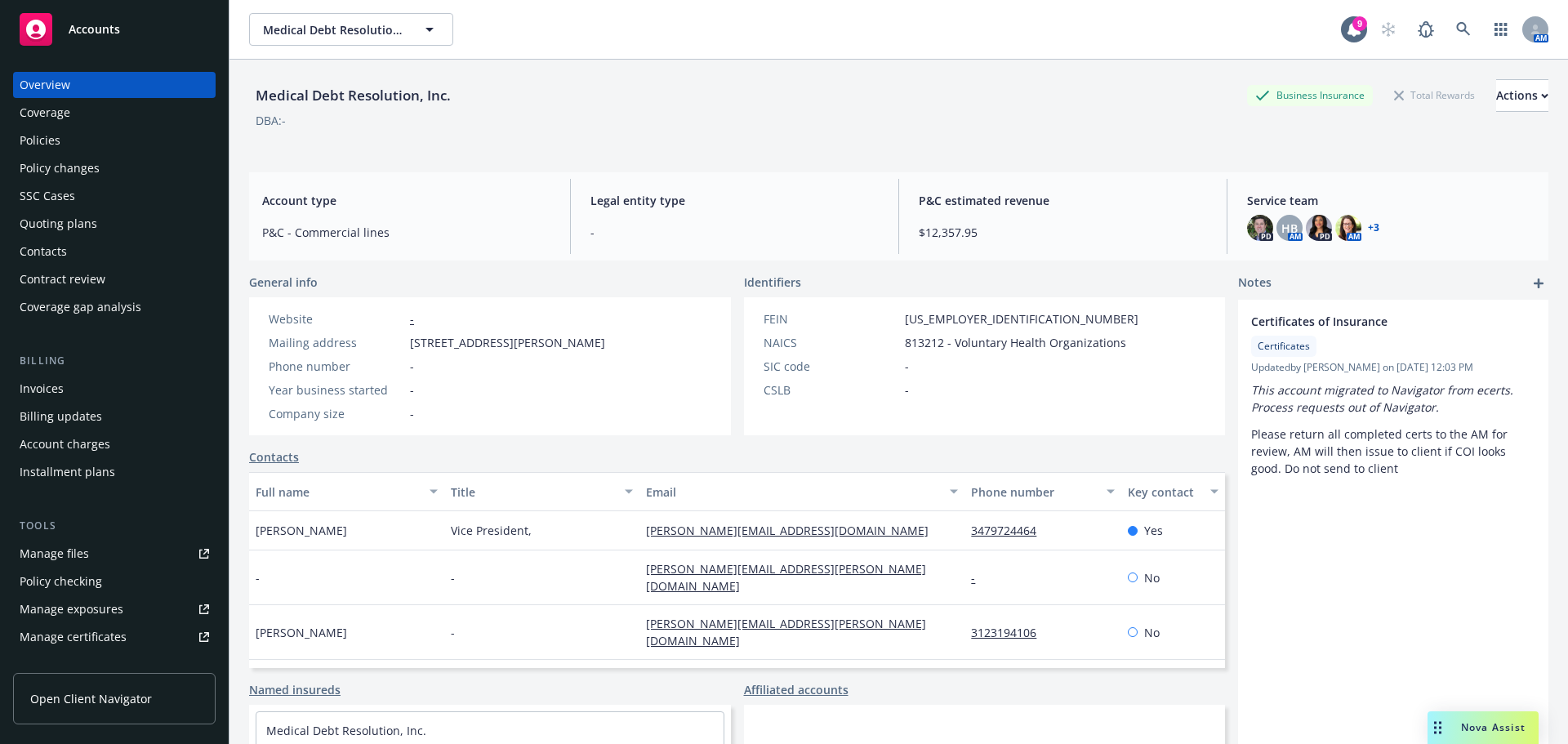
click at [56, 556] on div "Manage files" at bounding box center [54, 553] width 69 height 26
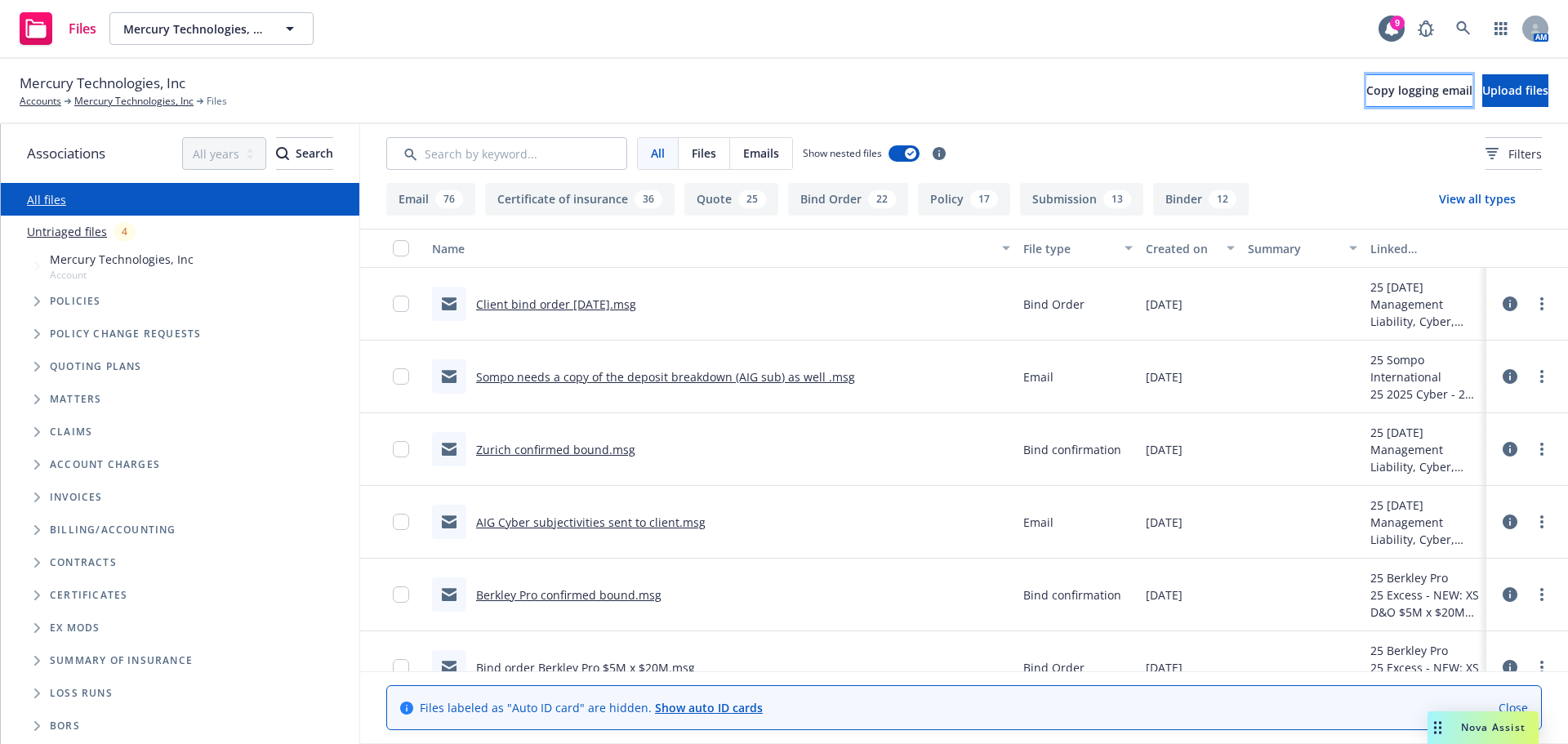
click at [1366, 97] on span "Copy logging email" at bounding box center [1419, 90] width 106 height 15
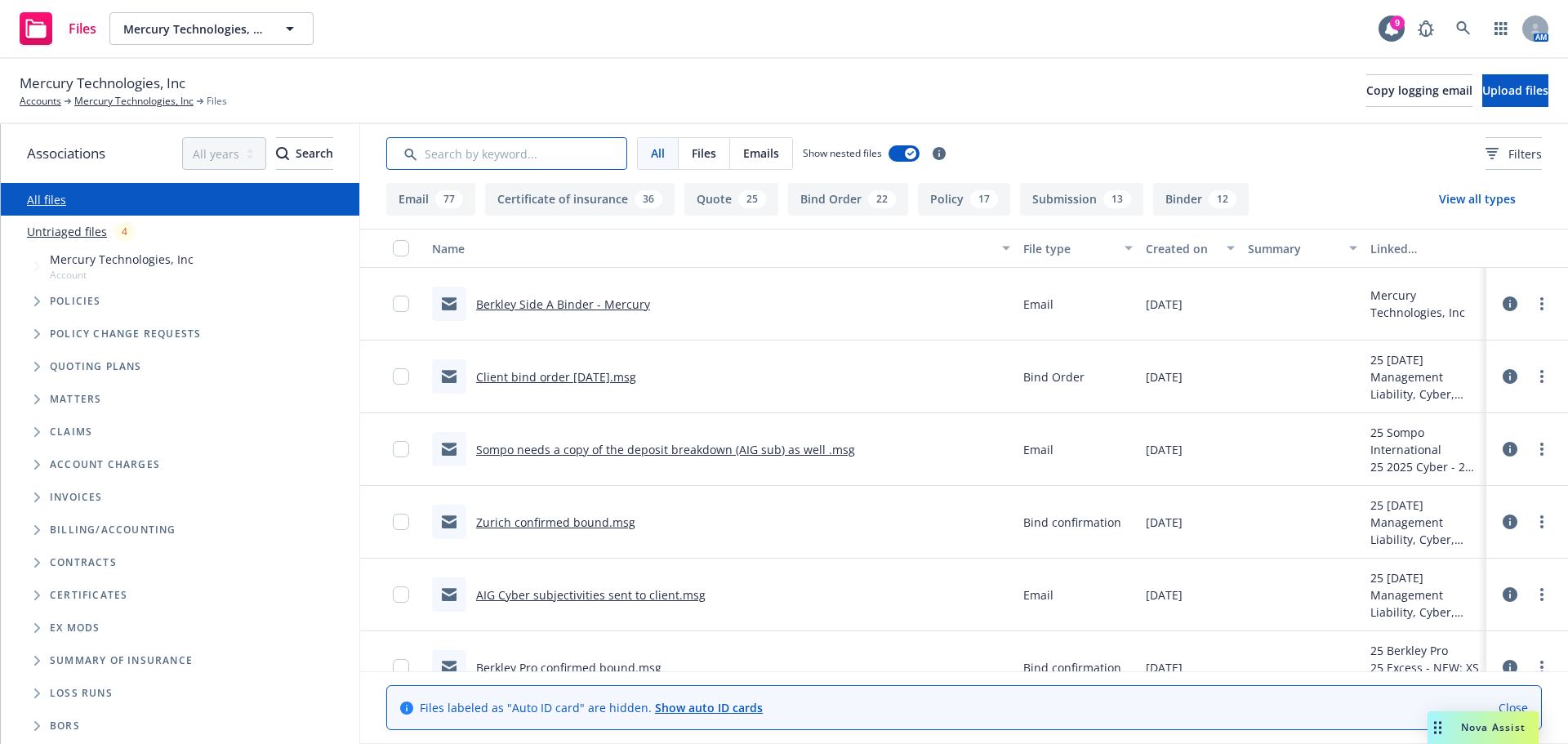
click at [461, 152] on input "Search by keyword..." at bounding box center [507, 153] width 241 height 33
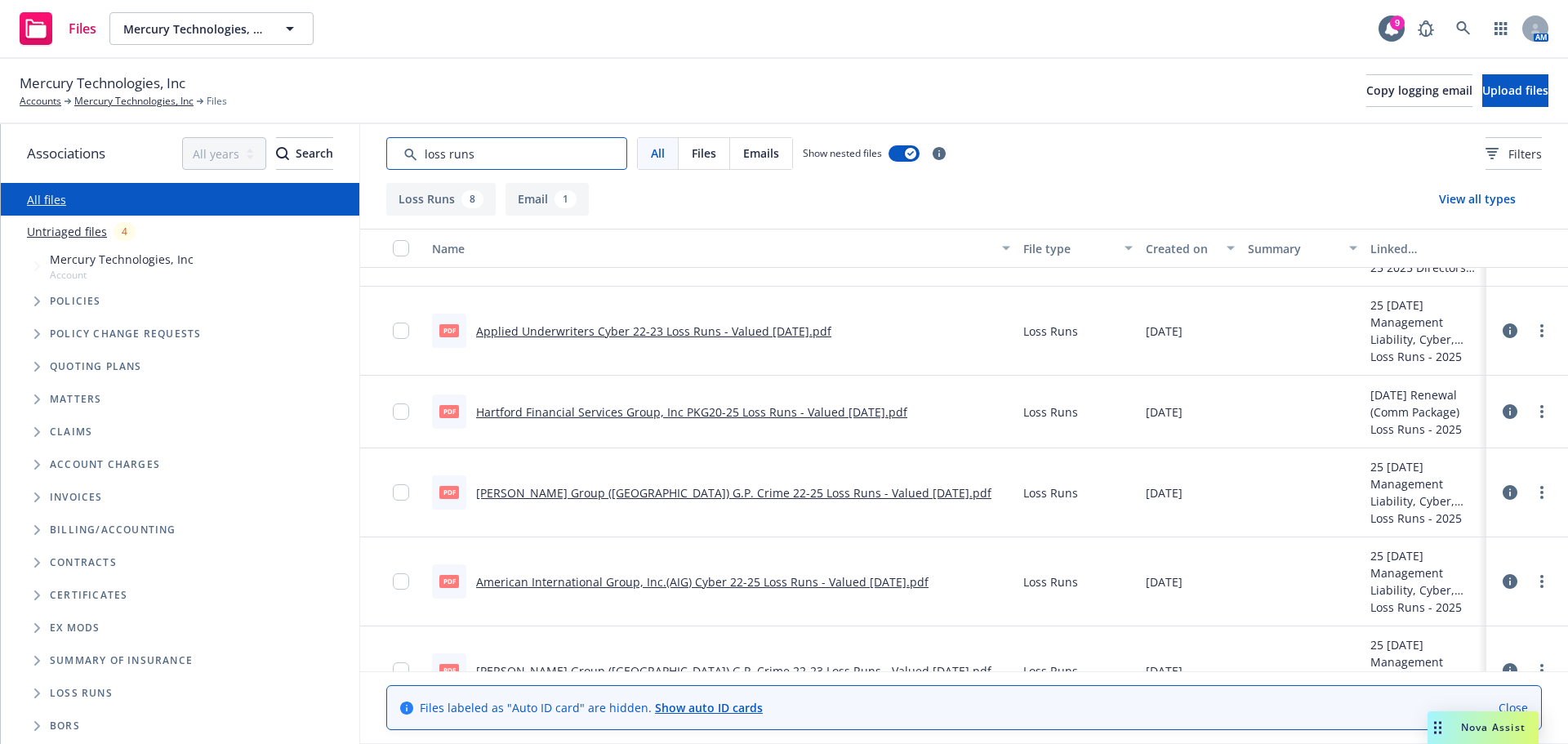
scroll to position [82, 0]
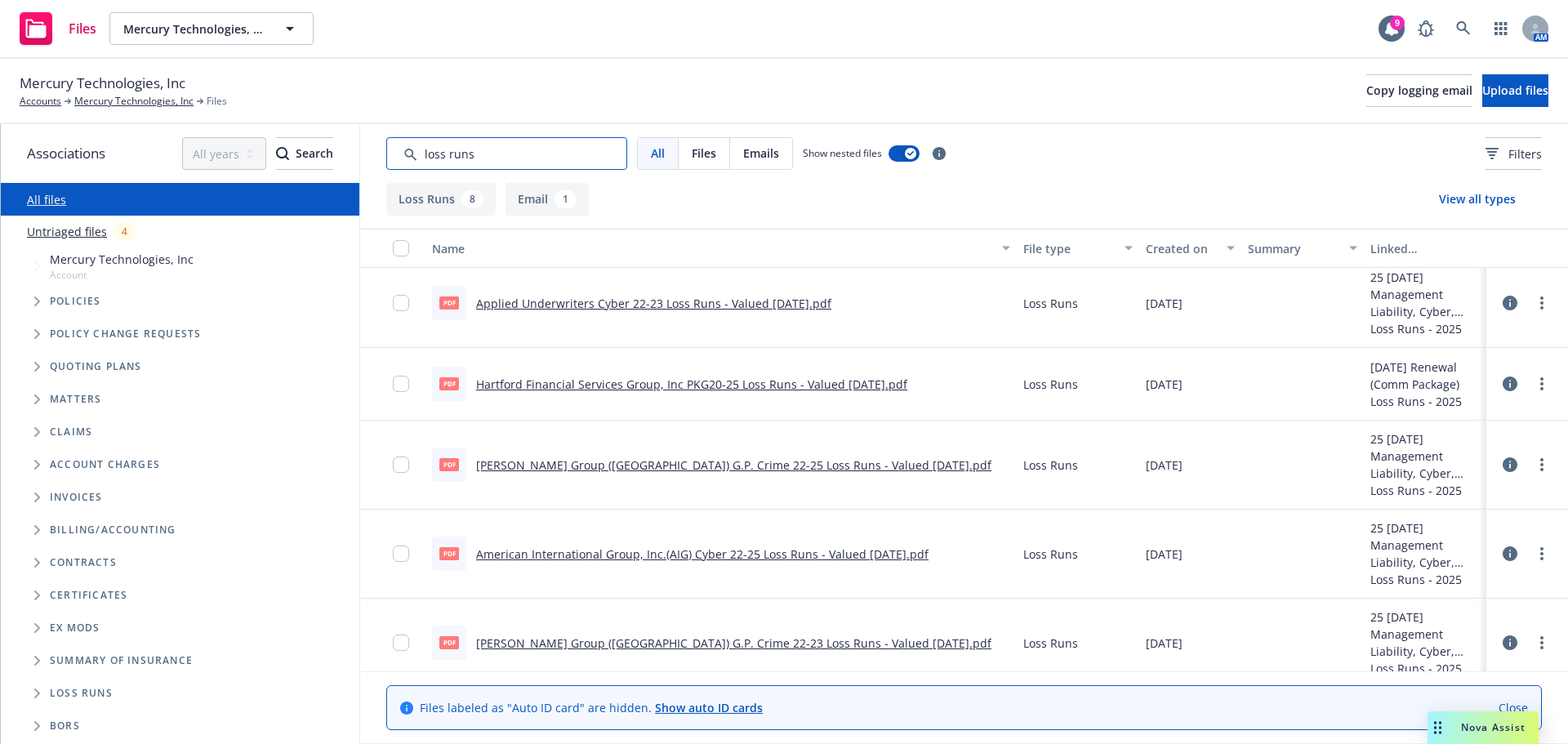
type input "loss runs"
click at [608, 551] on link "American International Group, Inc.(AIG) Cyber 22-25 Loss Runs - Valued 06-30-20…" at bounding box center [703, 554] width 453 height 15
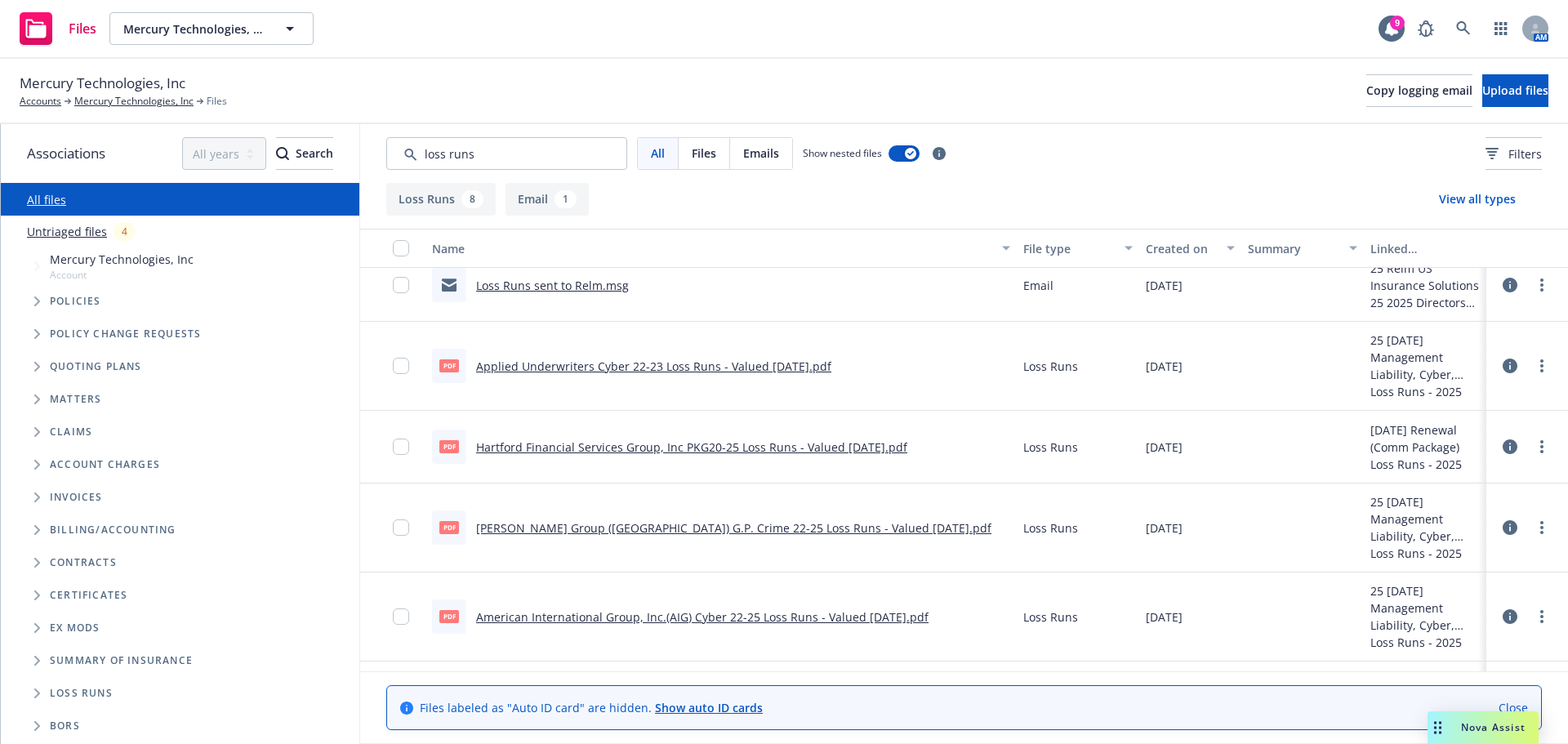
scroll to position [0, 0]
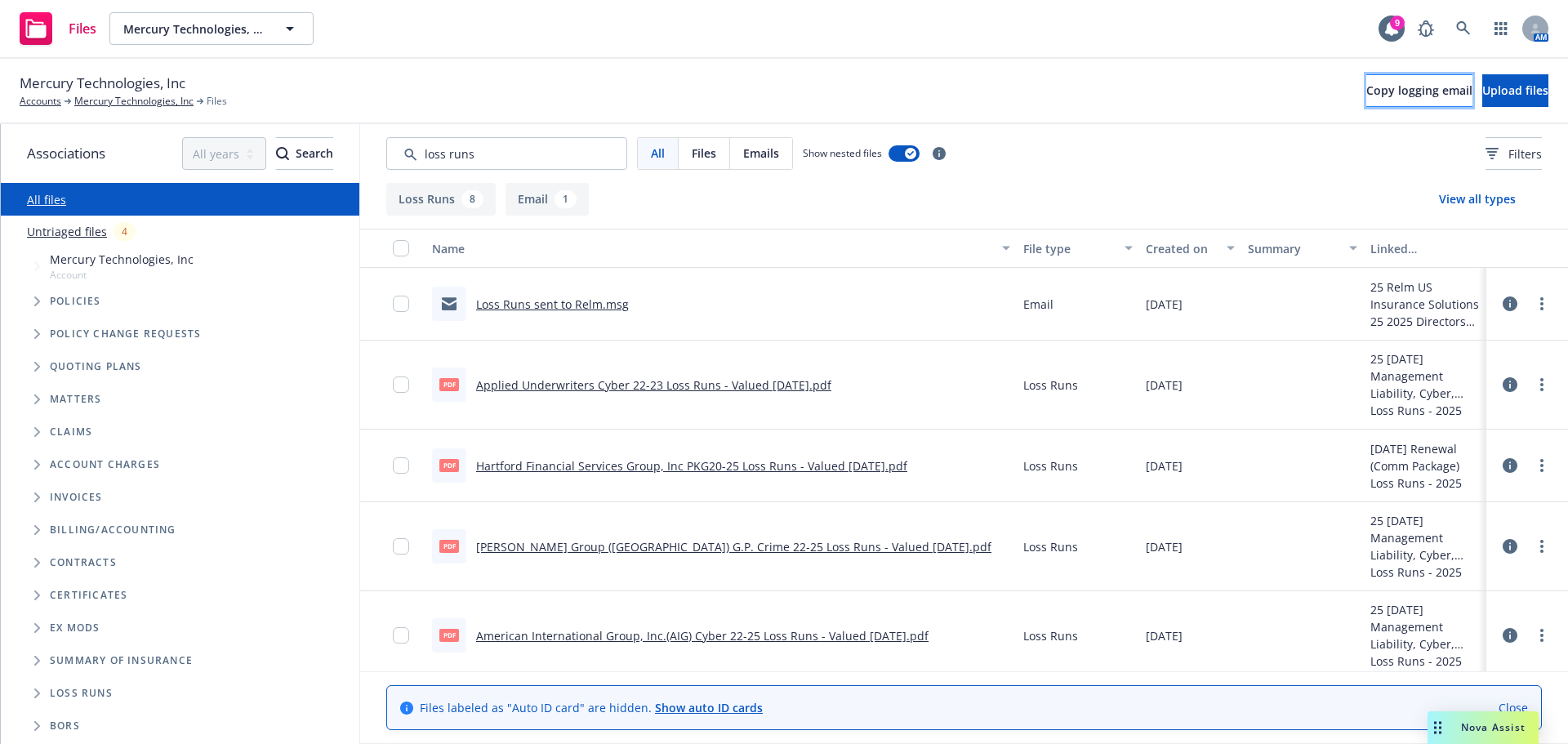
click at [1366, 93] on span "Copy logging email" at bounding box center [1419, 90] width 106 height 15
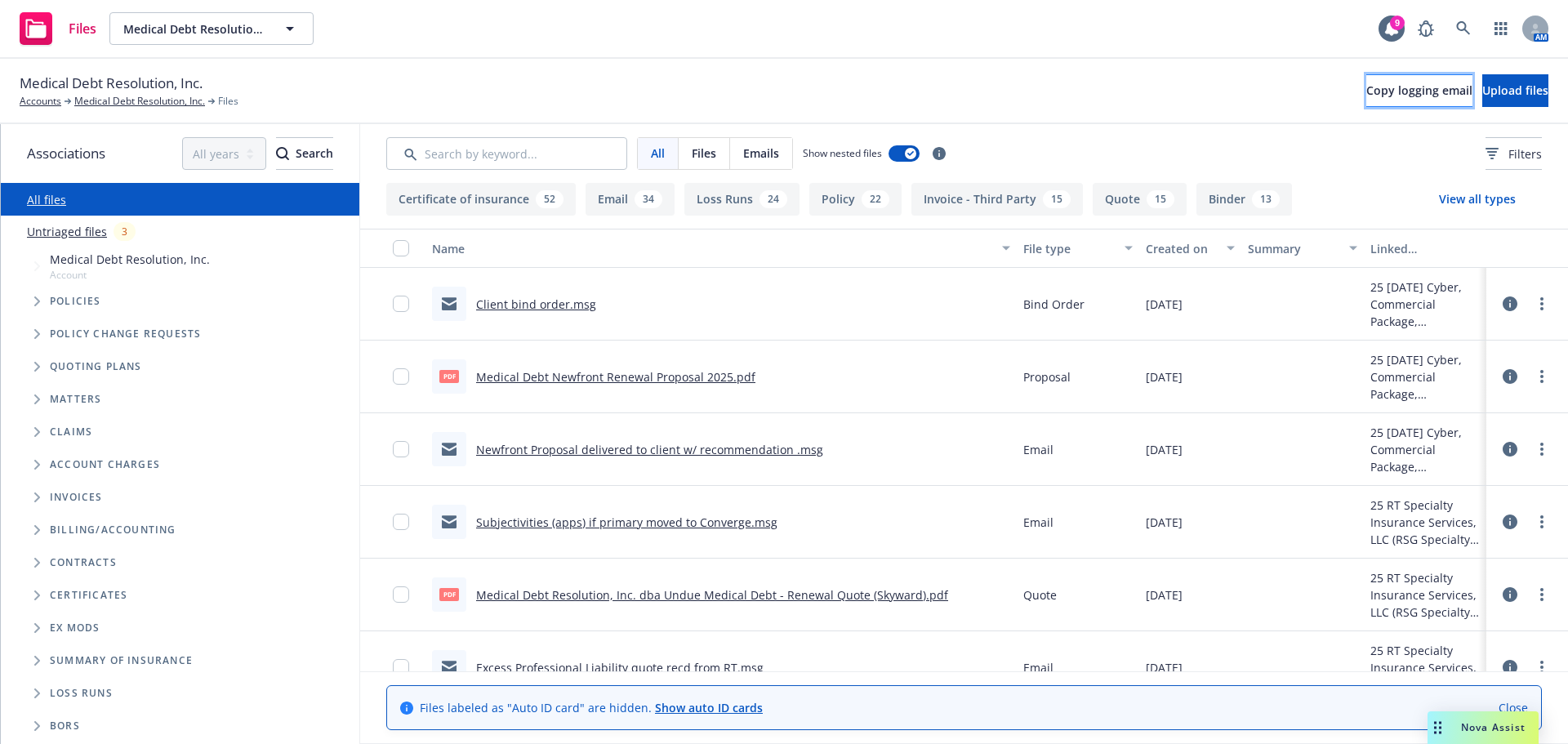
click at [1399, 97] on button "Copy logging email" at bounding box center [1419, 90] width 106 height 33
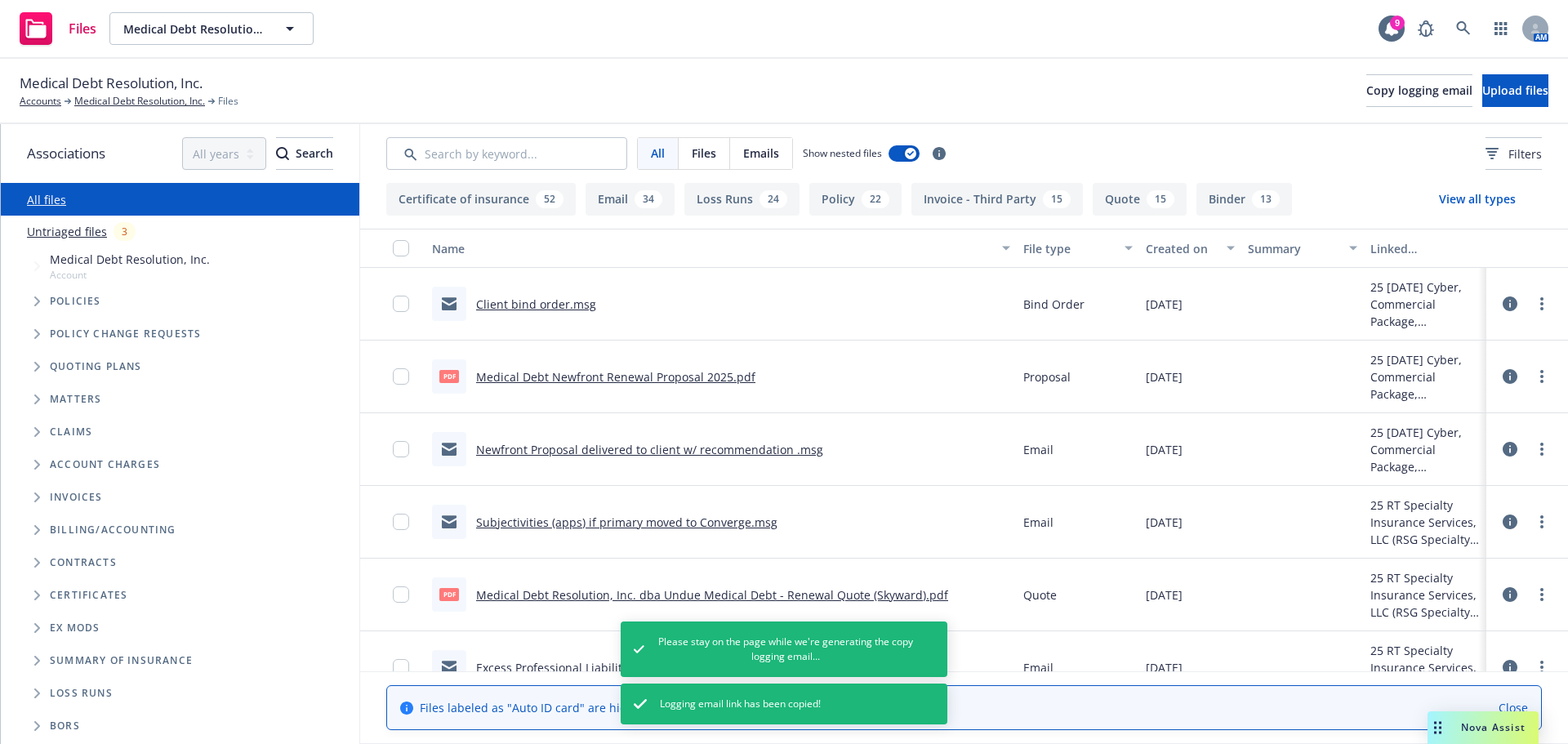
click at [1284, 34] on div "Files Medical Debt Resolution, Inc. Medical Debt Resolution, Inc. 9 AM" at bounding box center [784, 29] width 1568 height 59
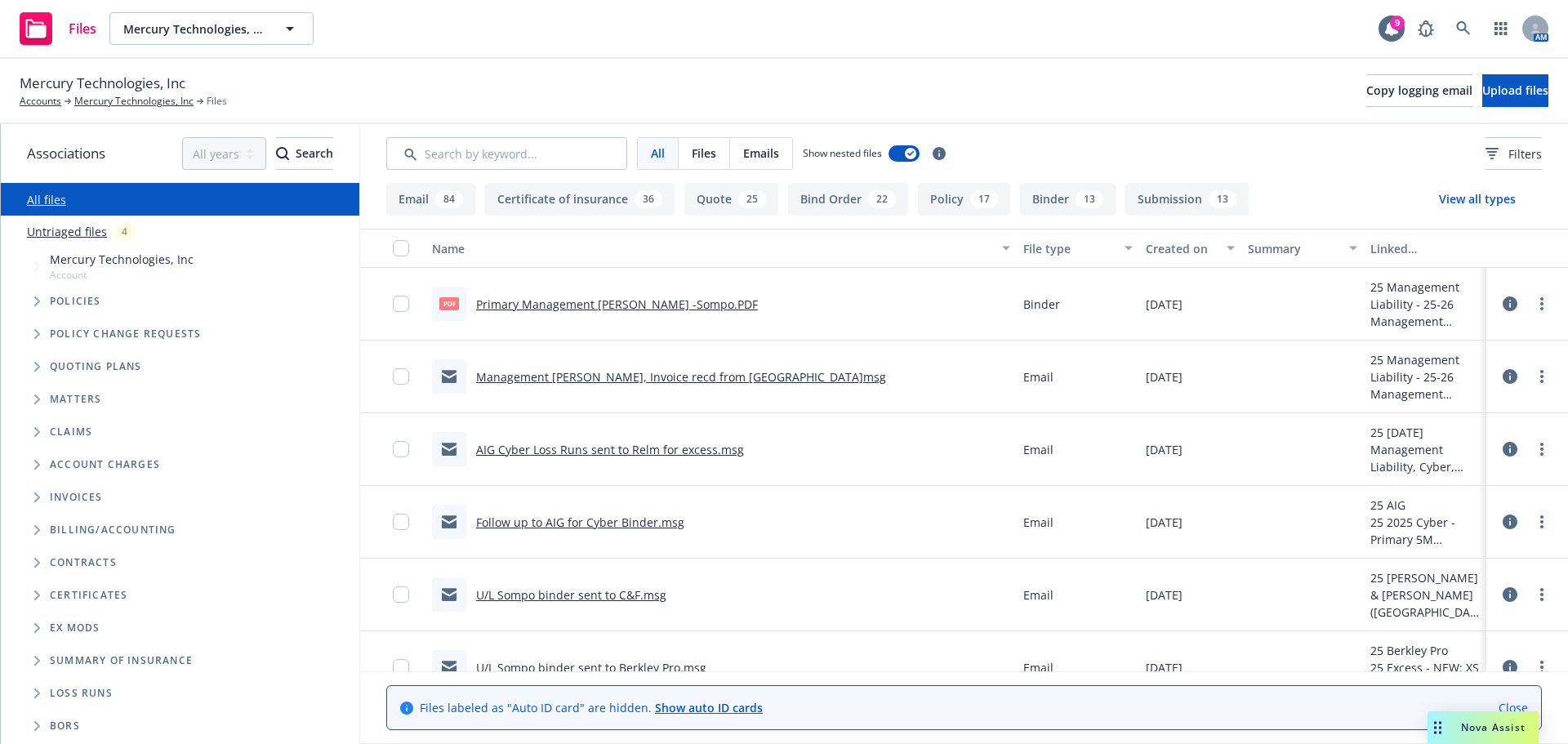
click at [1515, 698] on div "Files labeled as "Auto ID card" are hidden. Show auto ID cards Close" at bounding box center [964, 707] width 1154 height 43
click at [1515, 704] on link "Close" at bounding box center [1513, 708] width 29 height 17
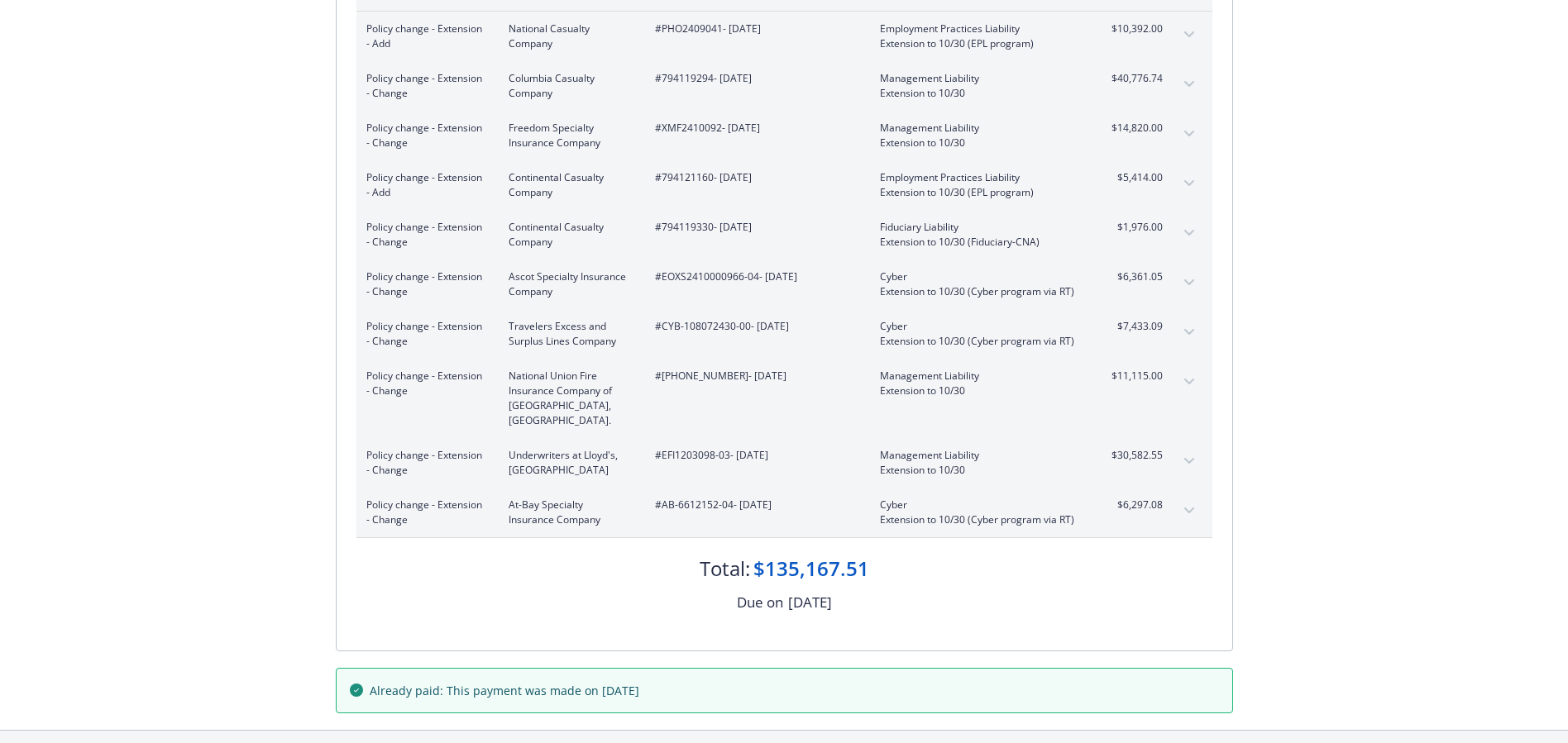
scroll to position [331, 0]
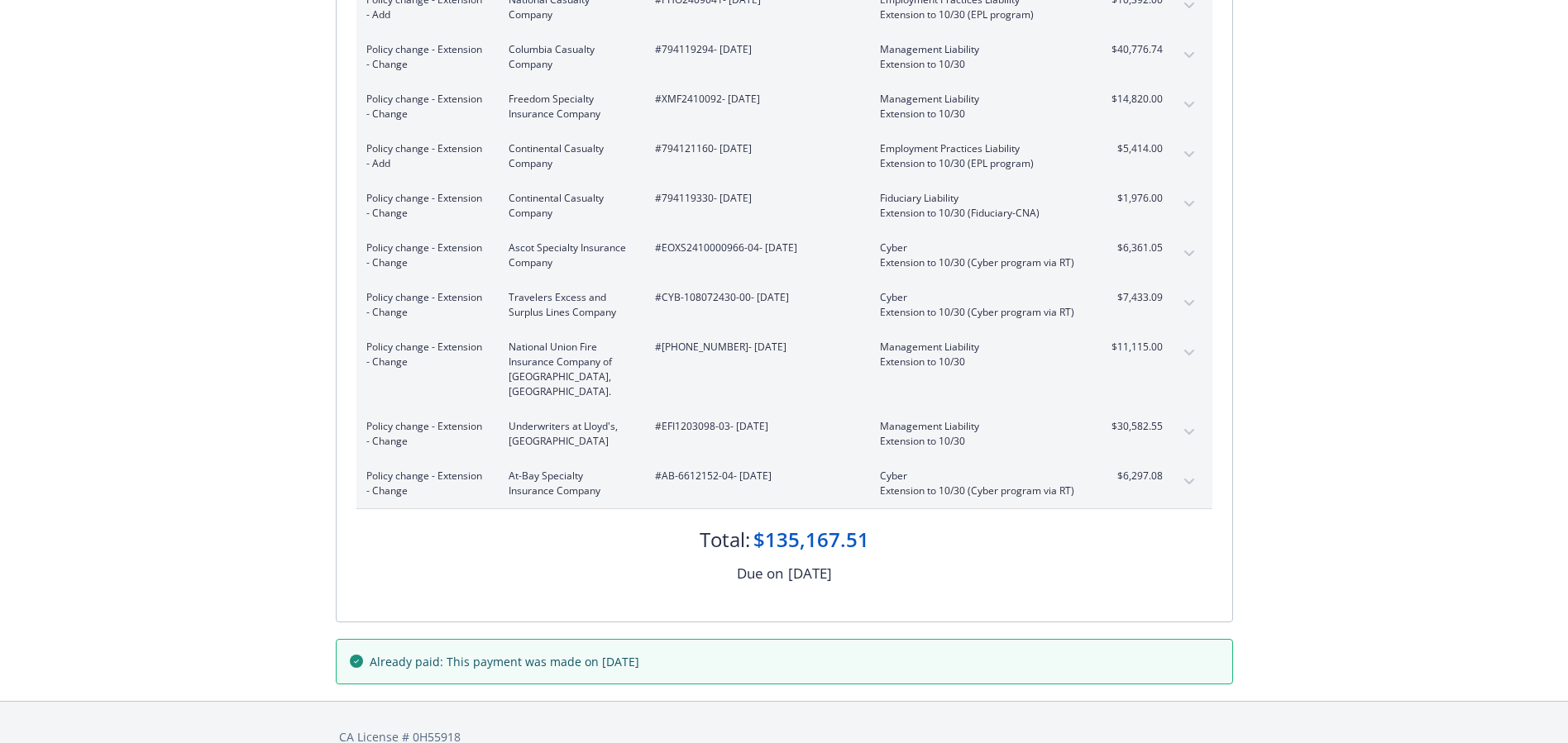
click at [1189, 429] on icon "expand content" at bounding box center [1189, 432] width 10 height 6
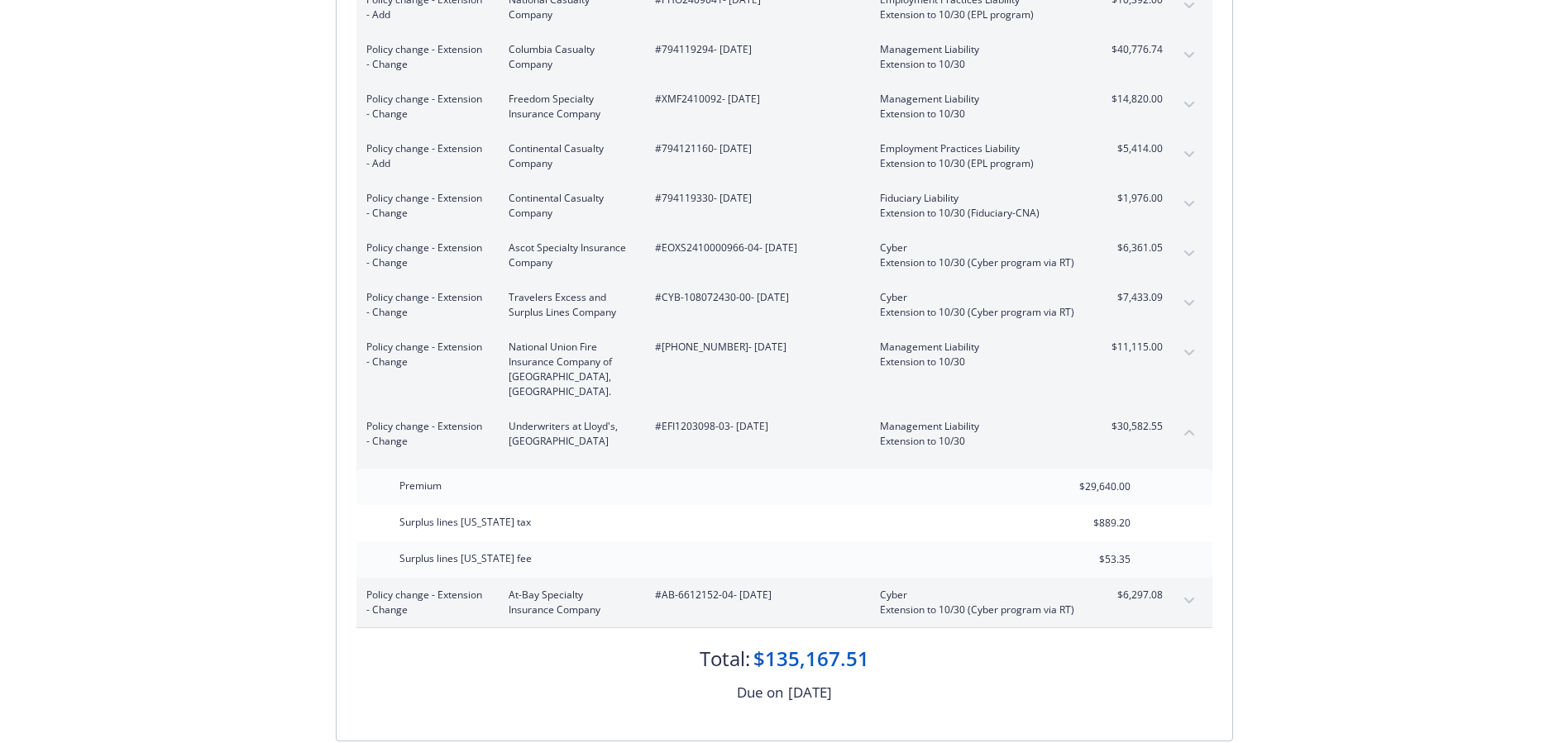
click at [1189, 429] on icon "collapse content" at bounding box center [1190, 433] width 10 height 7
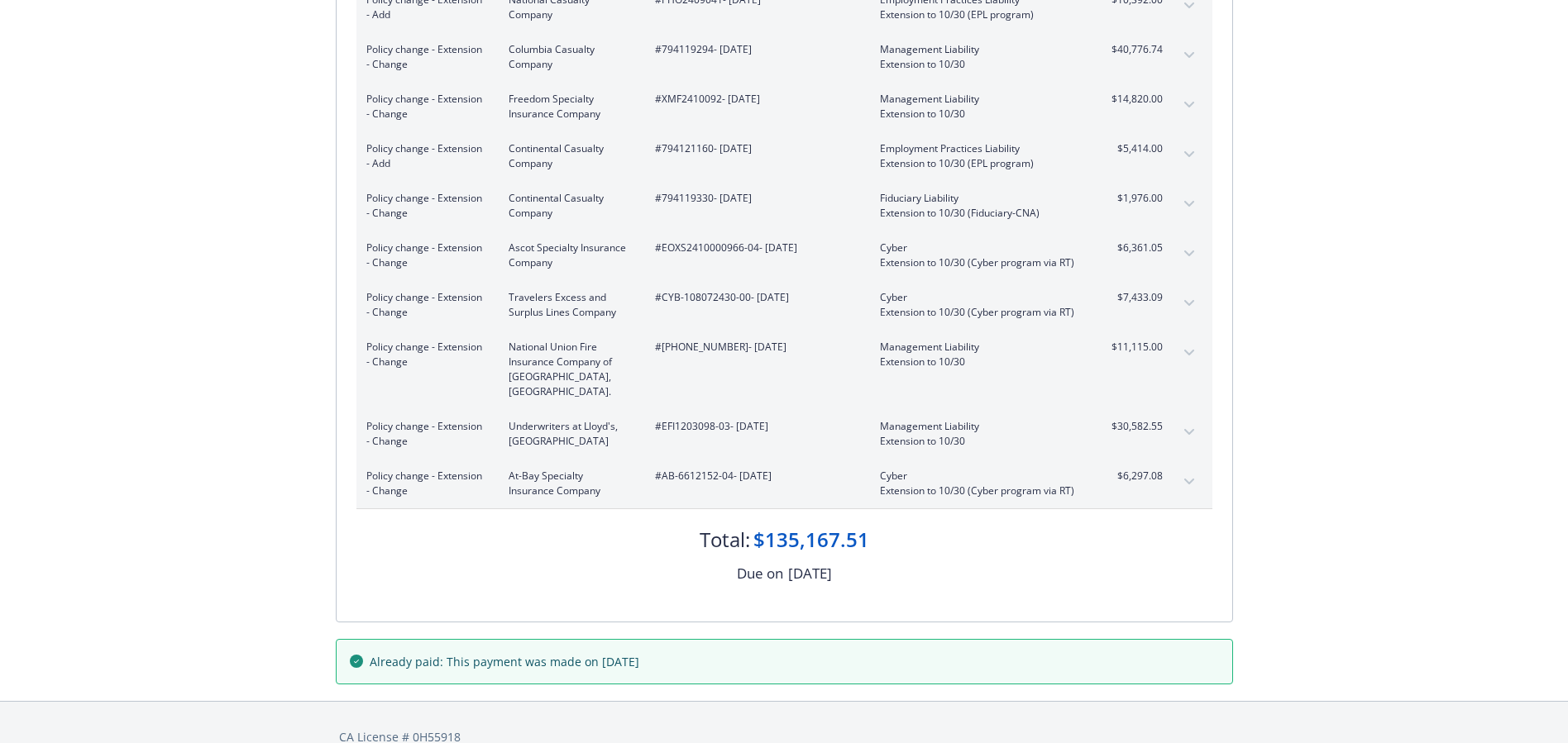
click at [1189, 351] on icon "expand content" at bounding box center [1190, 353] width 10 height 7
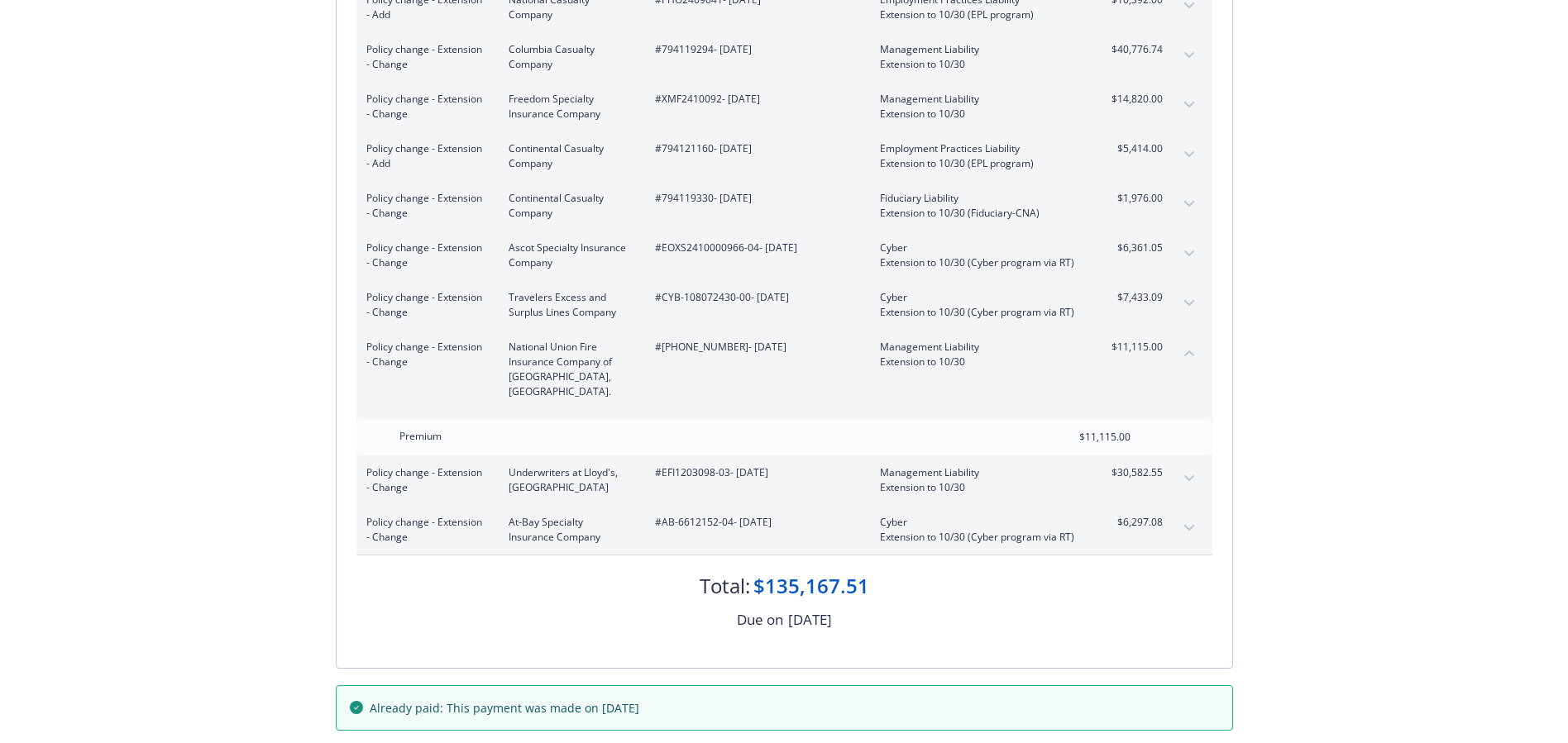
click at [1189, 351] on icon "collapse content" at bounding box center [1190, 353] width 10 height 6
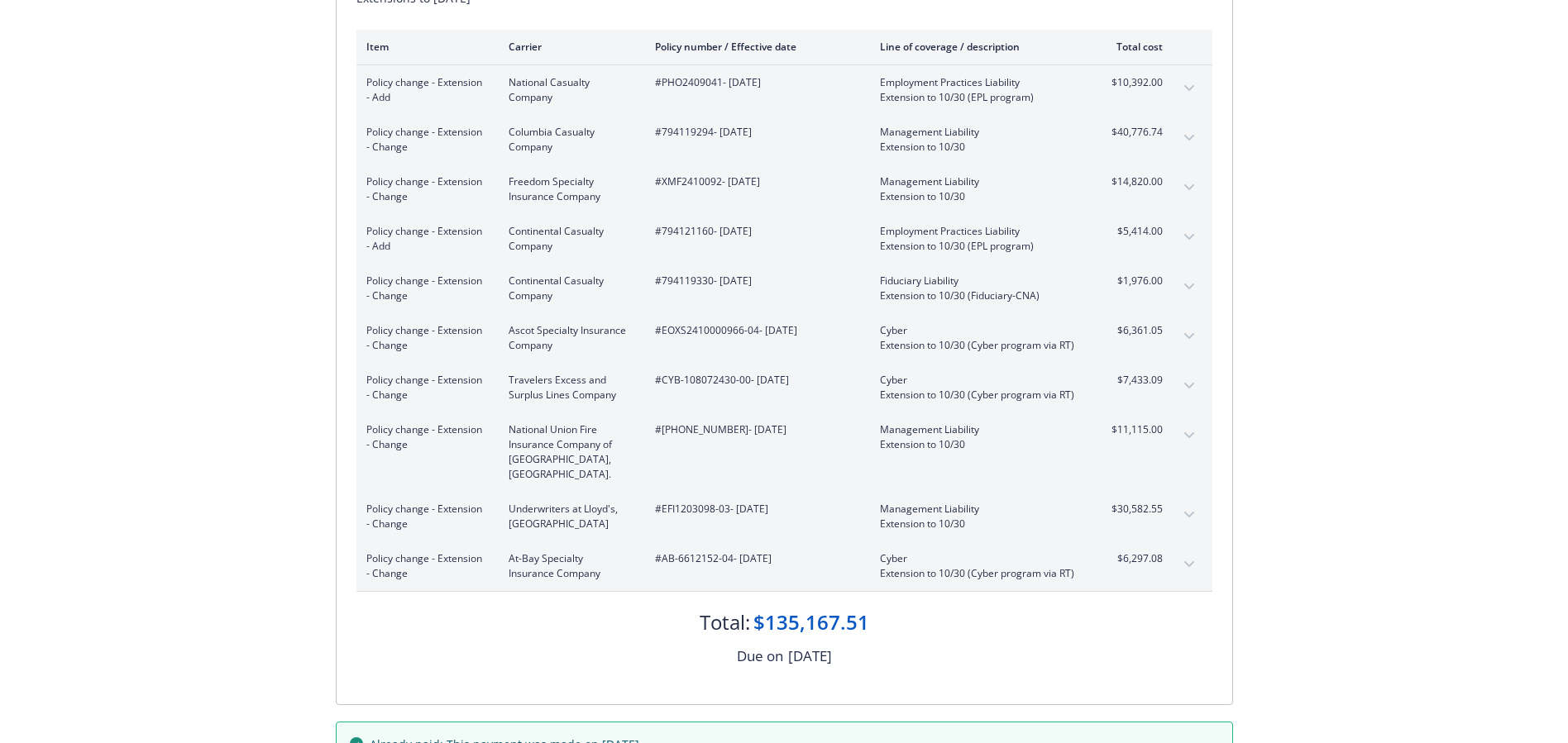
scroll to position [165, 0]
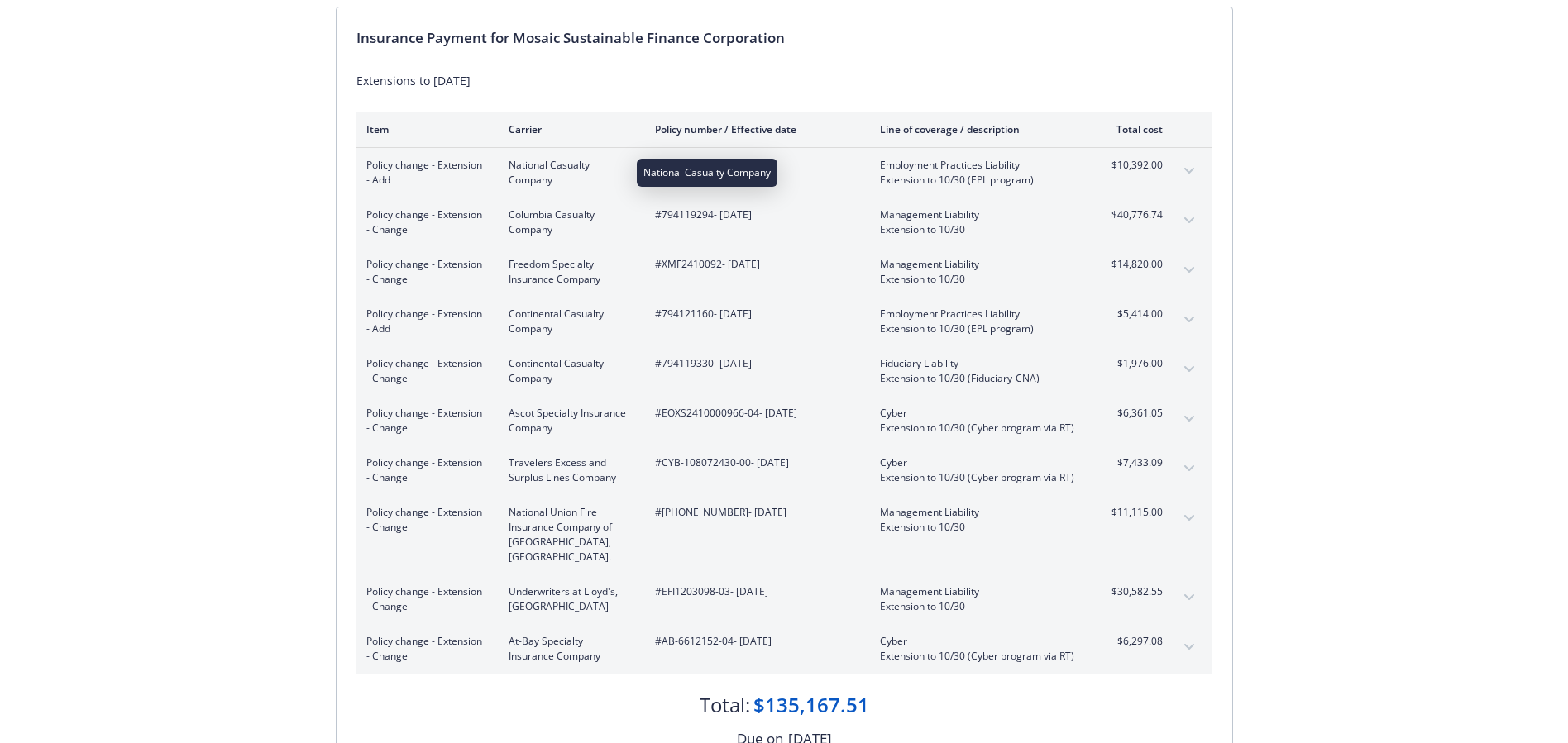
click at [533, 163] on span "National Casualty Company" at bounding box center [568, 172] width 120 height 30
